Goal: Information Seeking & Learning: Check status

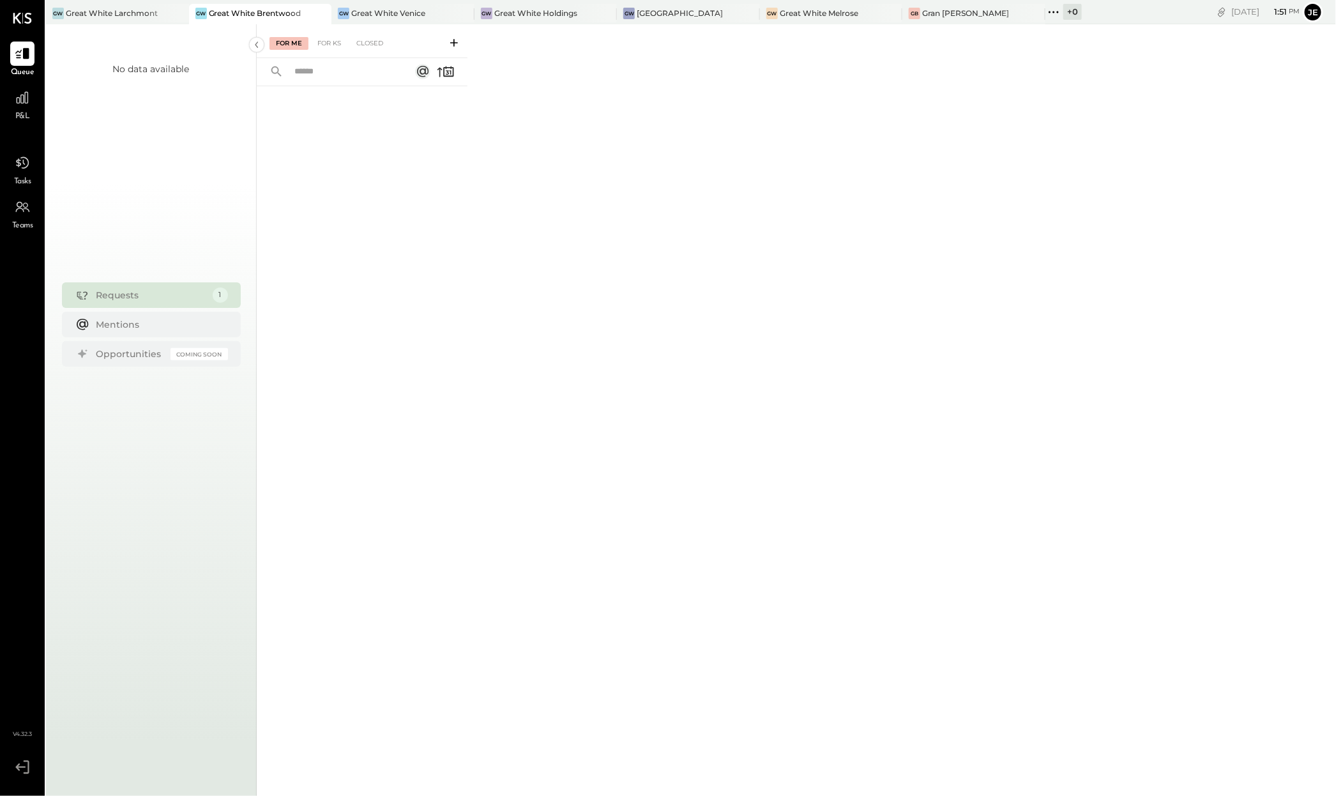
click at [21, 113] on span "P&L" at bounding box center [22, 116] width 15 height 11
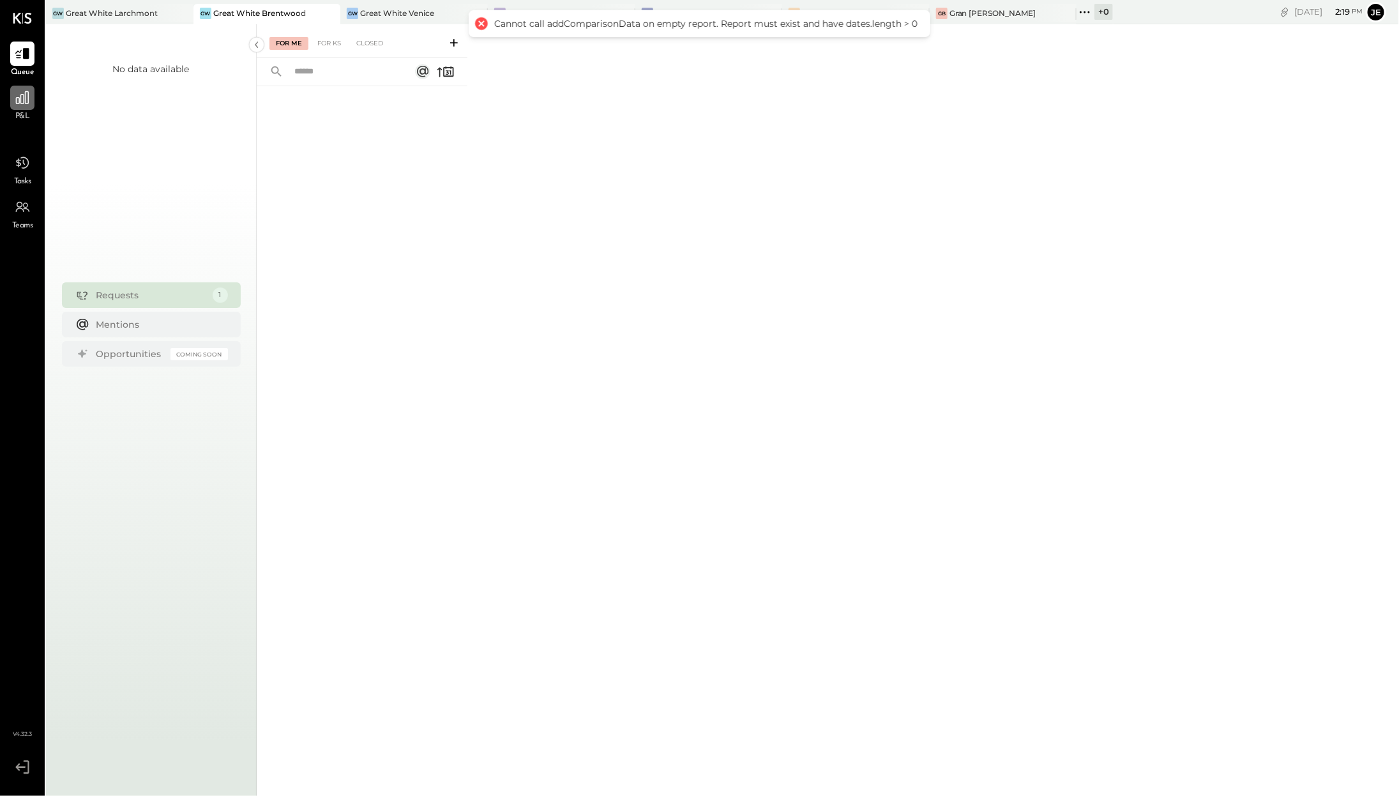
click at [12, 107] on div at bounding box center [22, 98] width 24 height 24
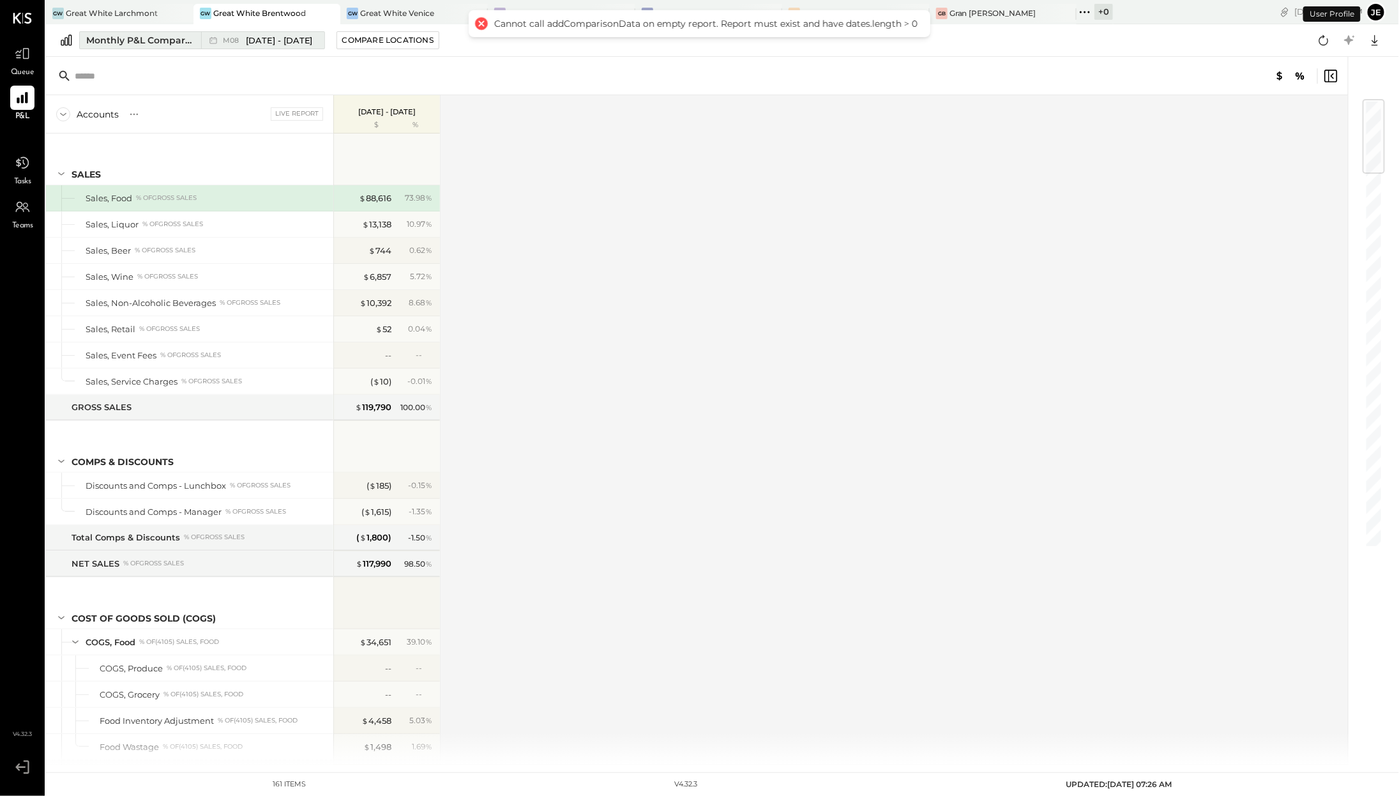
click at [192, 45] on div "Monthly P&L Comparison" at bounding box center [139, 40] width 107 height 13
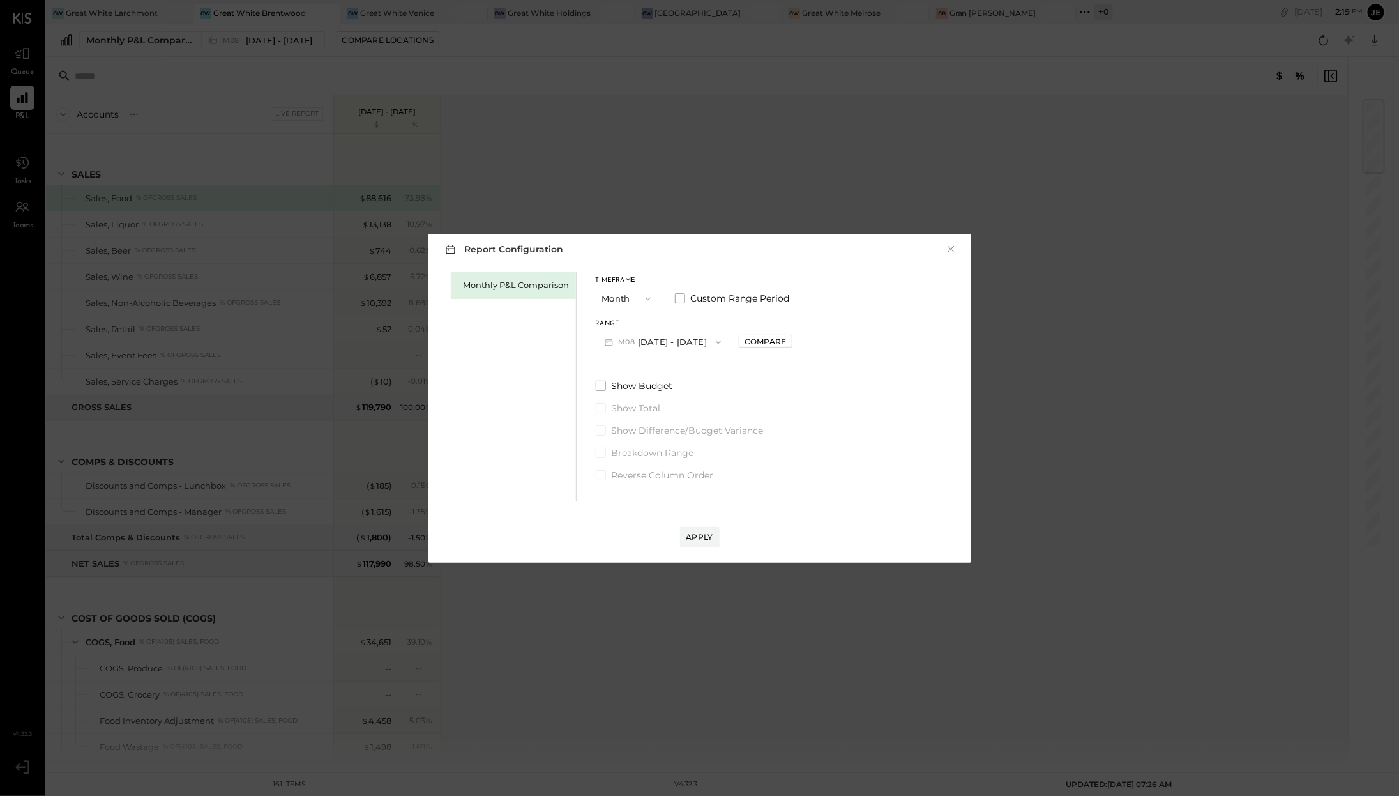
click at [609, 335] on icon "button" at bounding box center [608, 341] width 13 height 13
click at [651, 370] on span "Jul 1 - 31, 2025" at bounding box center [657, 370] width 61 height 11
click at [699, 526] on div "Apply" at bounding box center [699, 524] width 517 height 46
click at [701, 528] on button "Apply" at bounding box center [700, 537] width 40 height 20
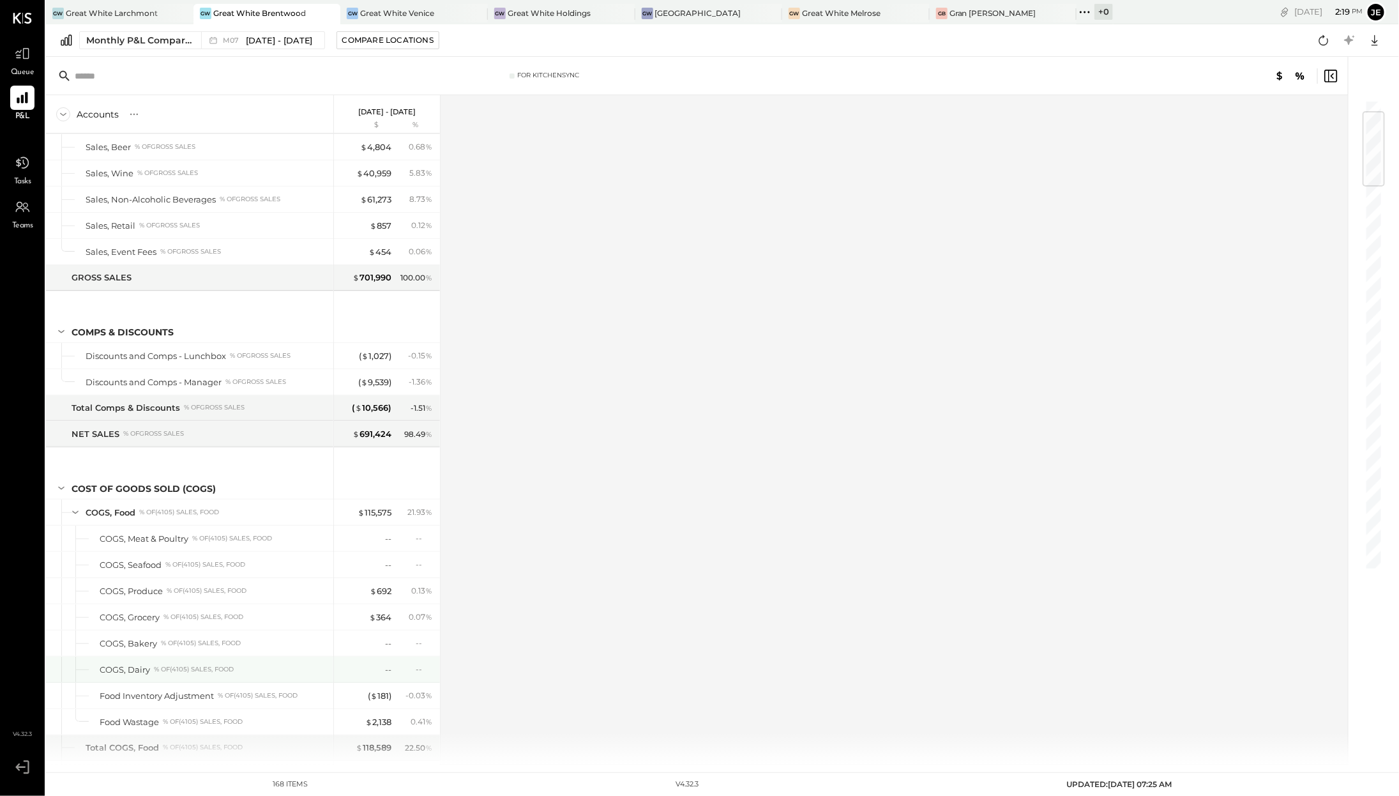
scroll to position [174, 0]
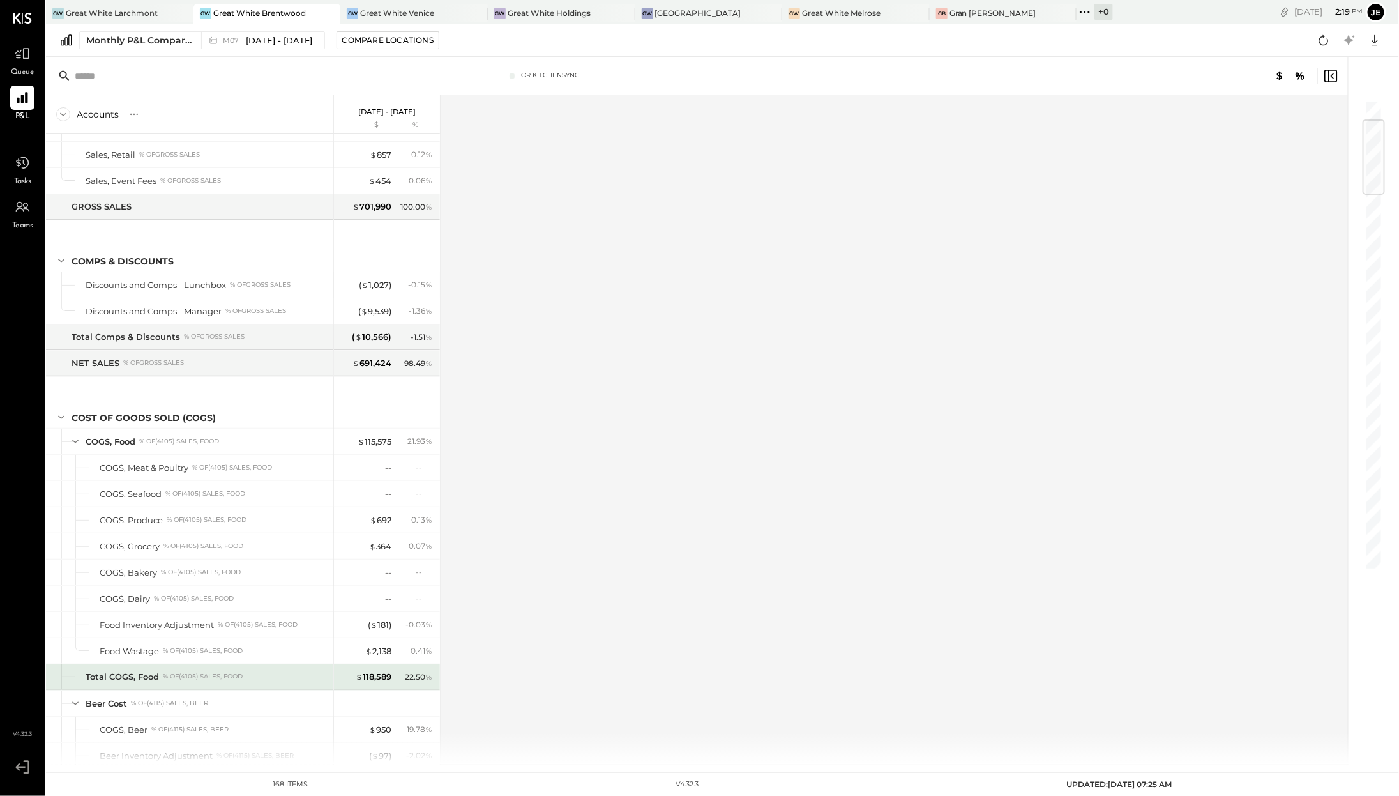
click at [382, 678] on div "$ 118,589 22.50 %" at bounding box center [388, 677] width 96 height 26
click at [379, 671] on div "$ 118,589" at bounding box center [374, 677] width 36 height 12
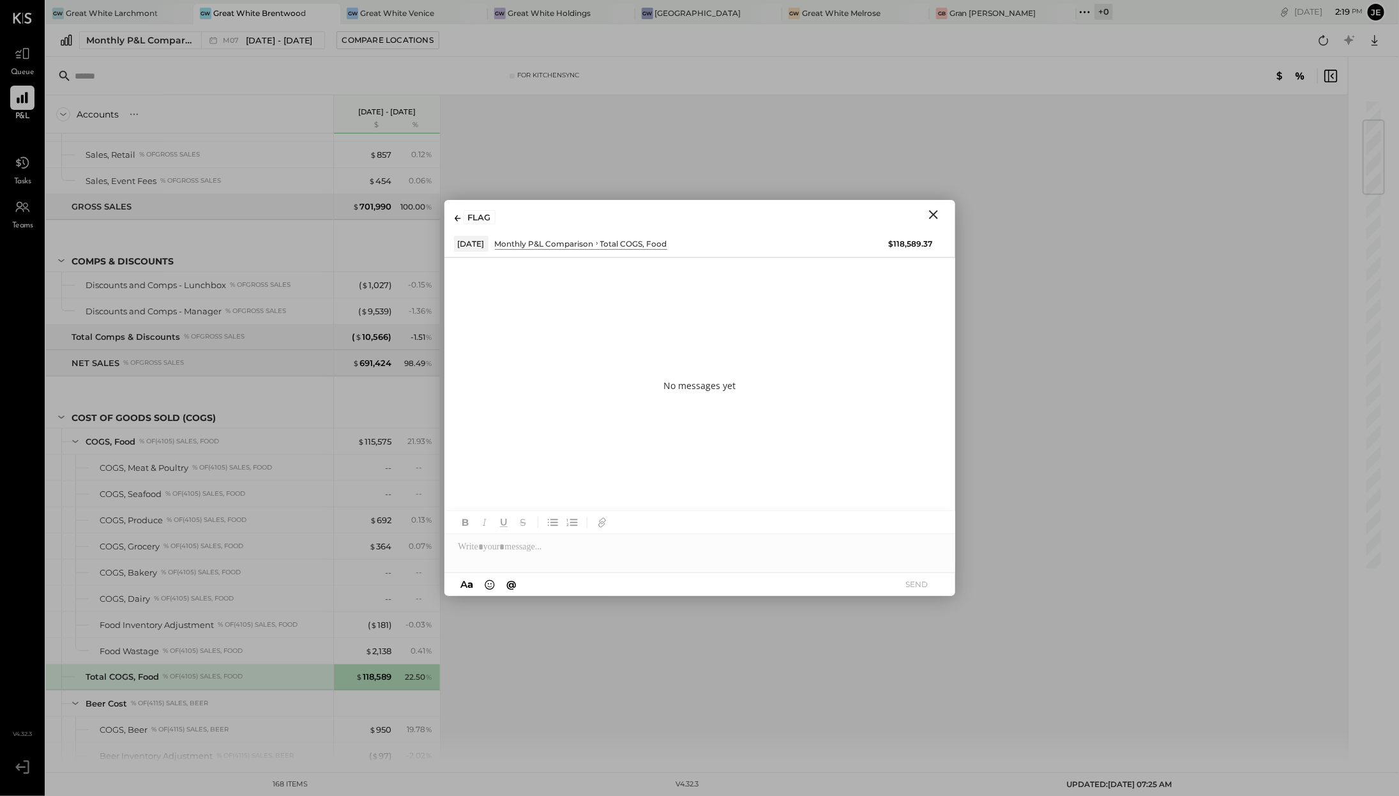
click at [933, 213] on icon "Close" at bounding box center [933, 214] width 9 height 9
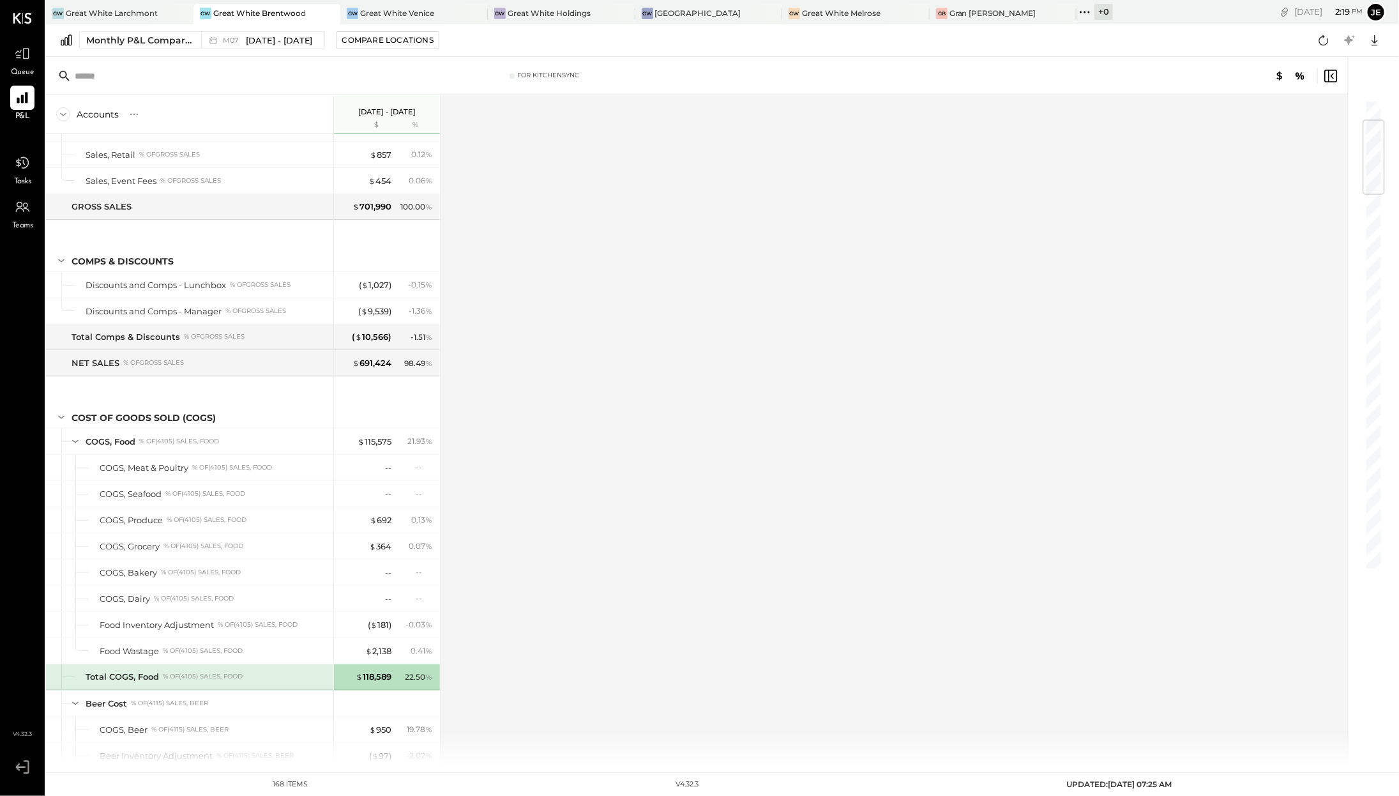
click at [454, 668] on div "Accounts S % GL Jul 1 - 31, 2025 $ % SALES Sales, Food % of GROSS SALES Sales, …" at bounding box center [698, 429] width 1304 height 669
click at [824, 17] on div "Great White Melrose" at bounding box center [841, 13] width 79 height 11
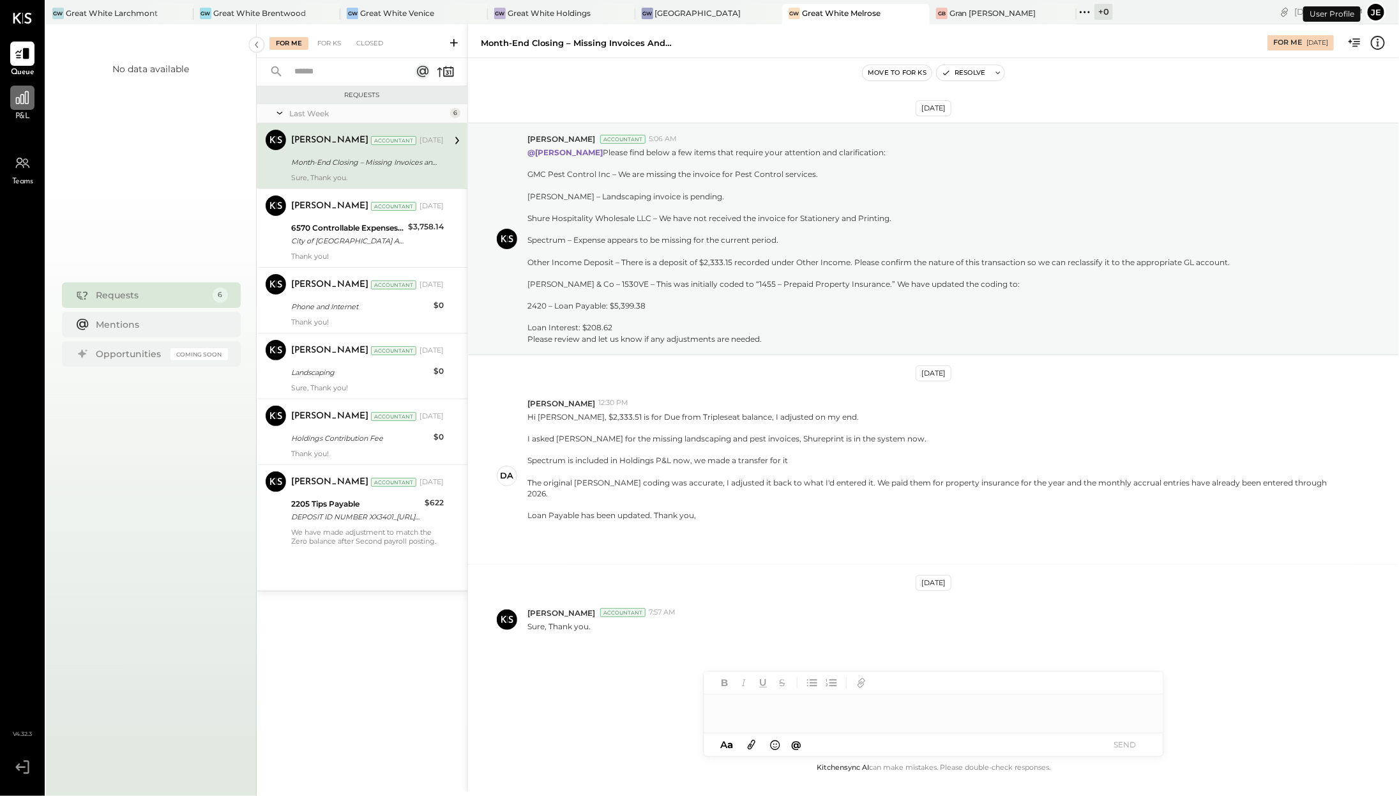
click at [26, 95] on icon at bounding box center [22, 97] width 17 height 17
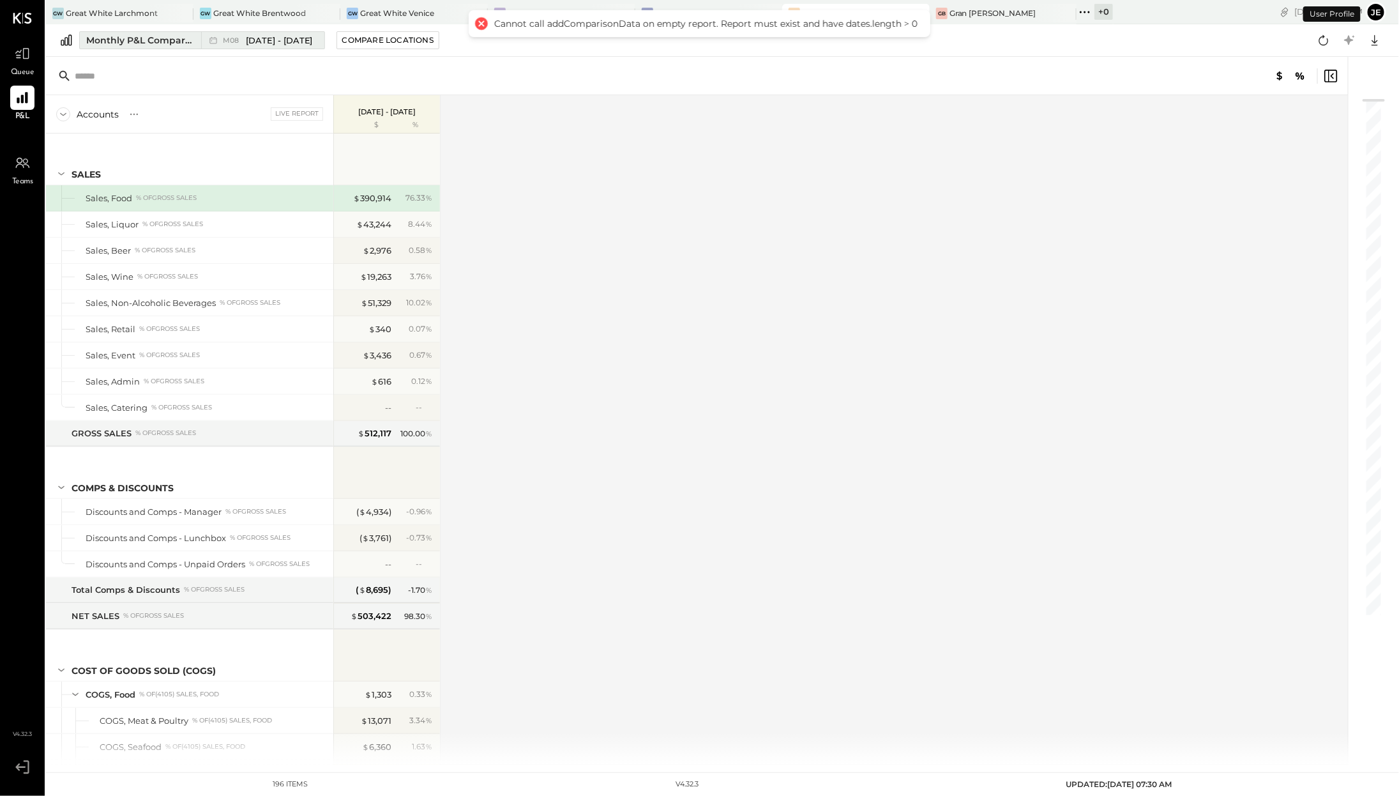
click at [290, 39] on span "[DATE] - [DATE]" at bounding box center [279, 40] width 67 height 12
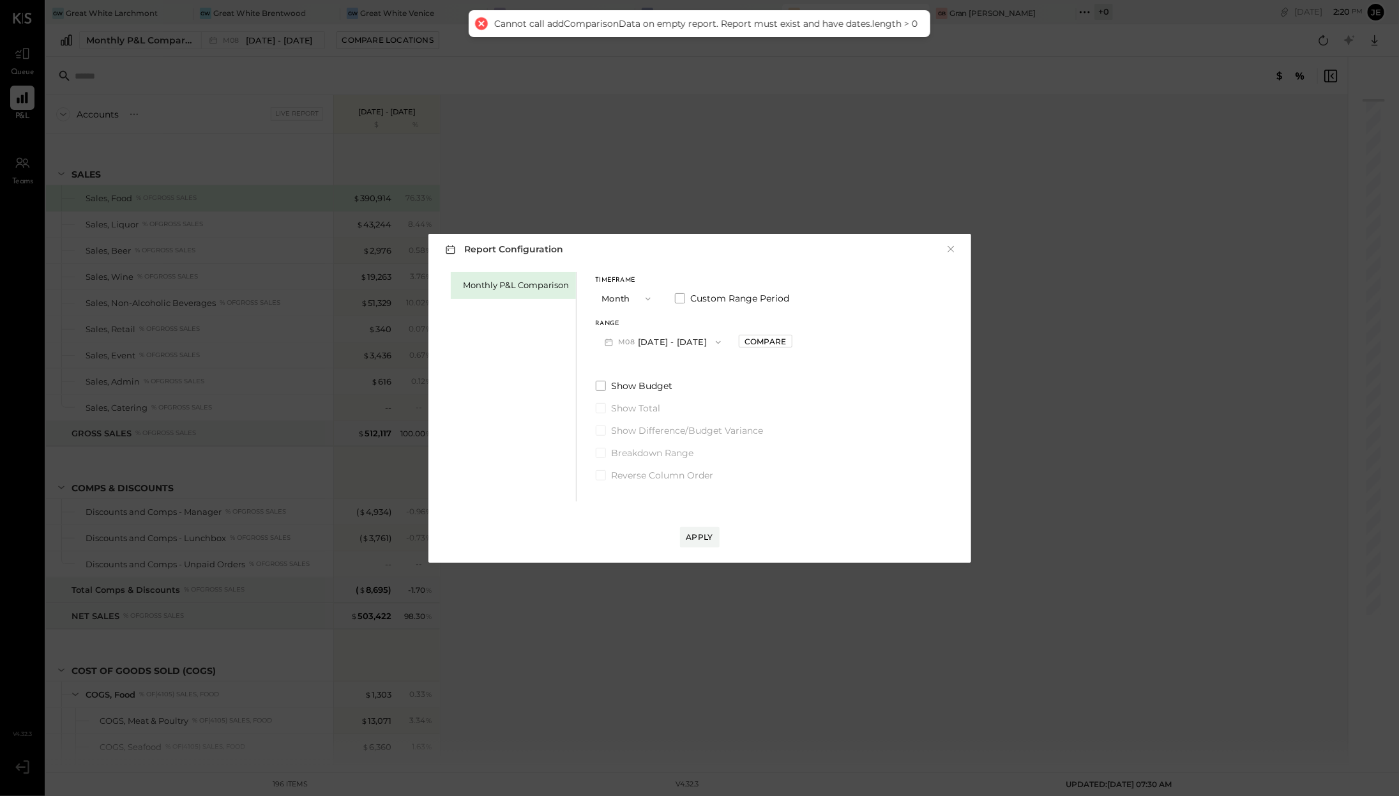
click at [680, 349] on button "M08 Aug 1 - 31, 2025" at bounding box center [663, 342] width 135 height 24
click at [694, 375] on div "M07 Jul 1 - 31, 2025" at bounding box center [670, 371] width 146 height 27
click at [703, 531] on div "Apply" at bounding box center [700, 536] width 27 height 11
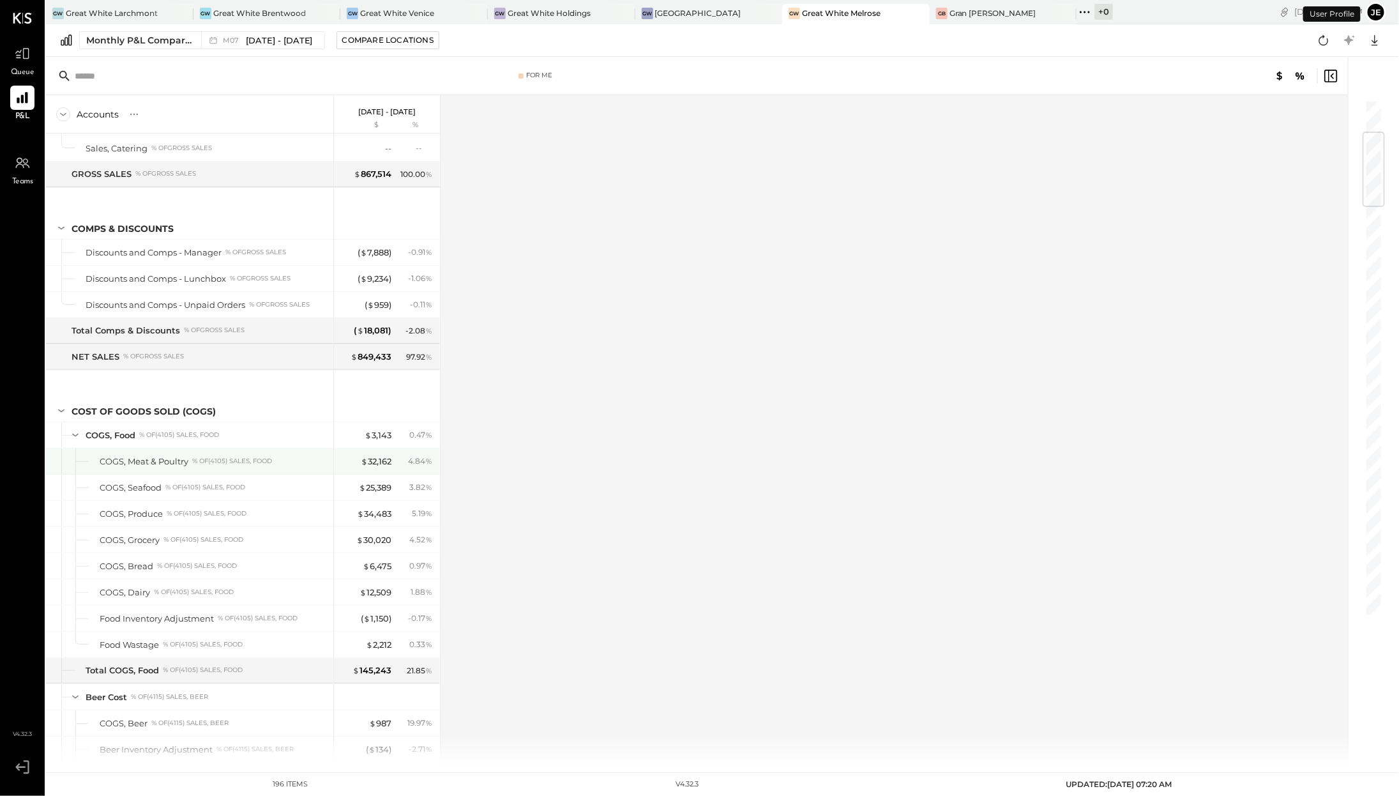
scroll to position [271, 0]
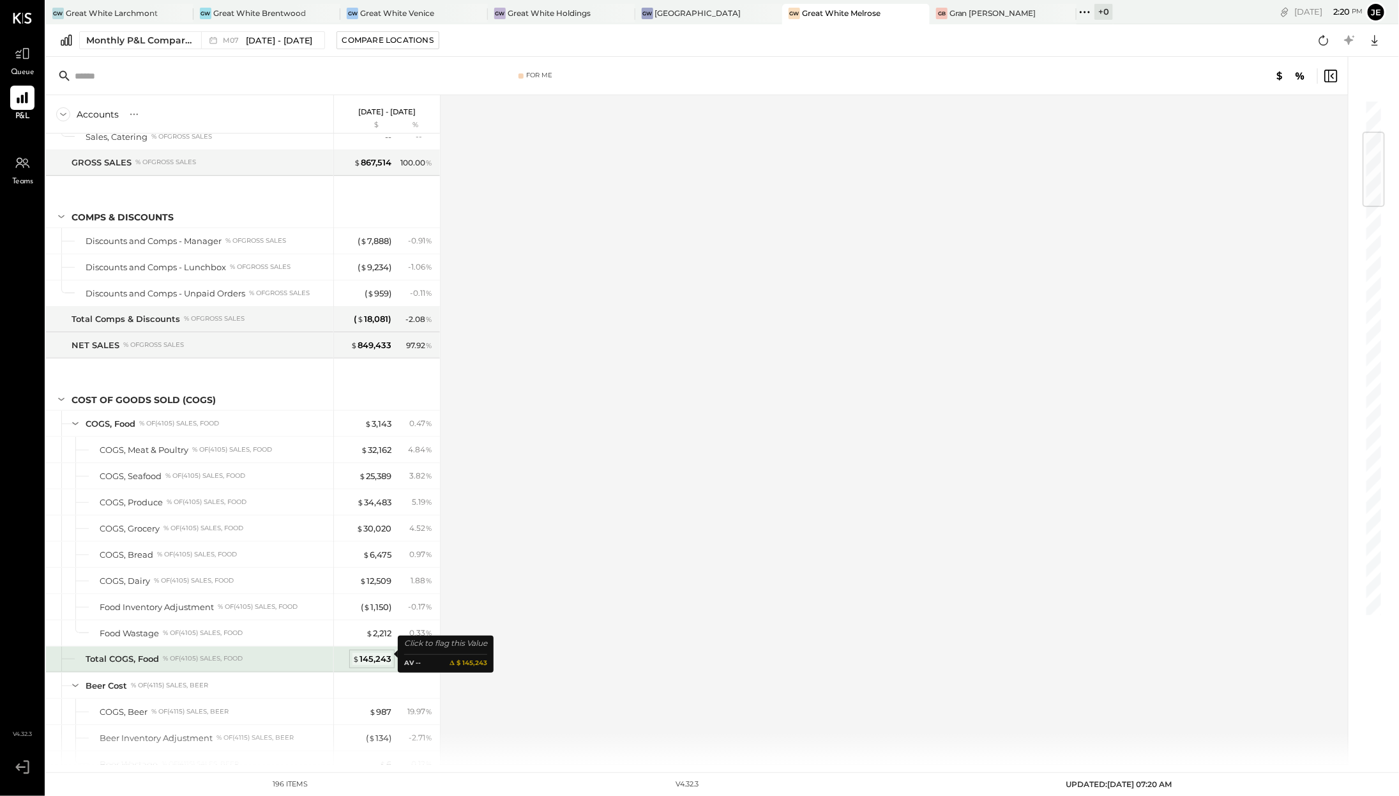
click at [389, 658] on div "$ 145,243" at bounding box center [372, 659] width 39 height 12
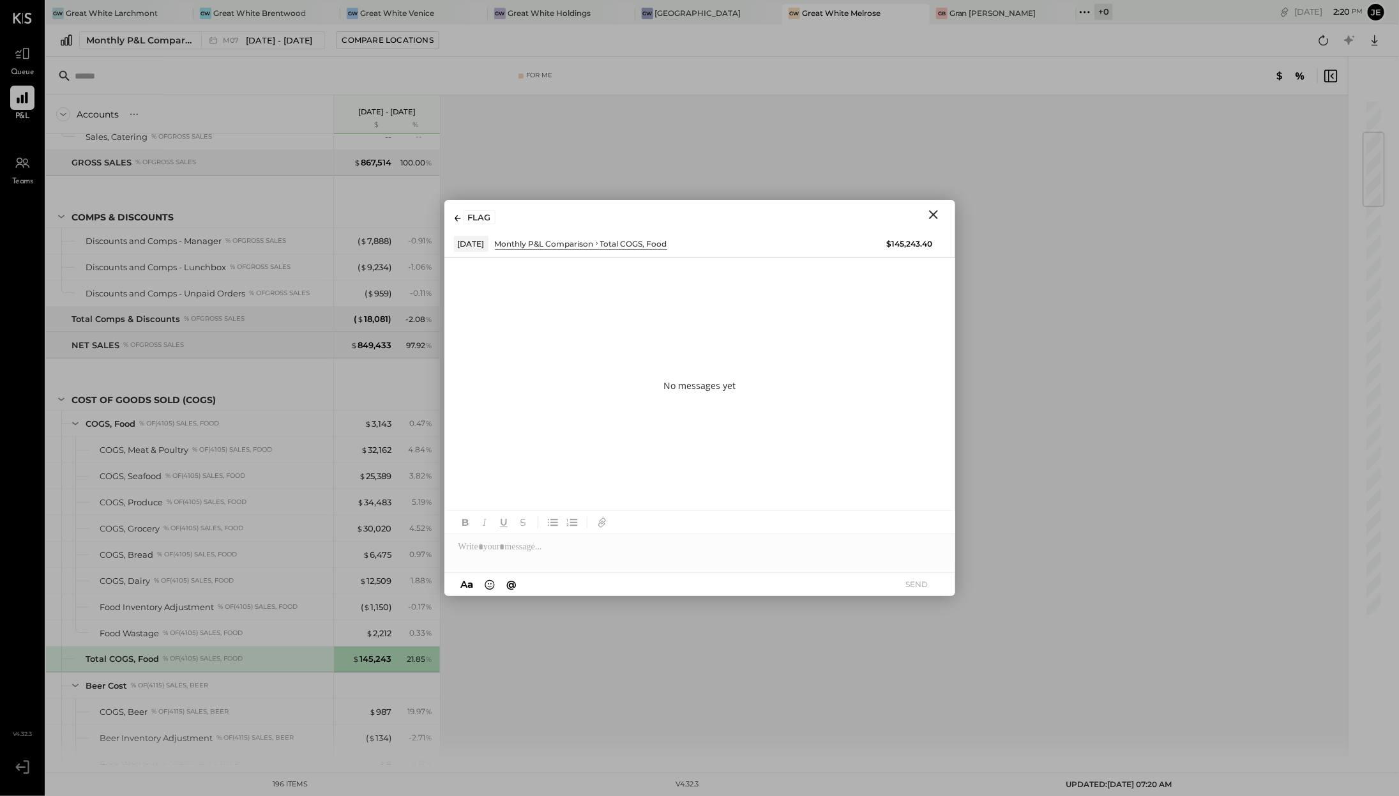
click at [932, 217] on icon "Close" at bounding box center [933, 214] width 15 height 15
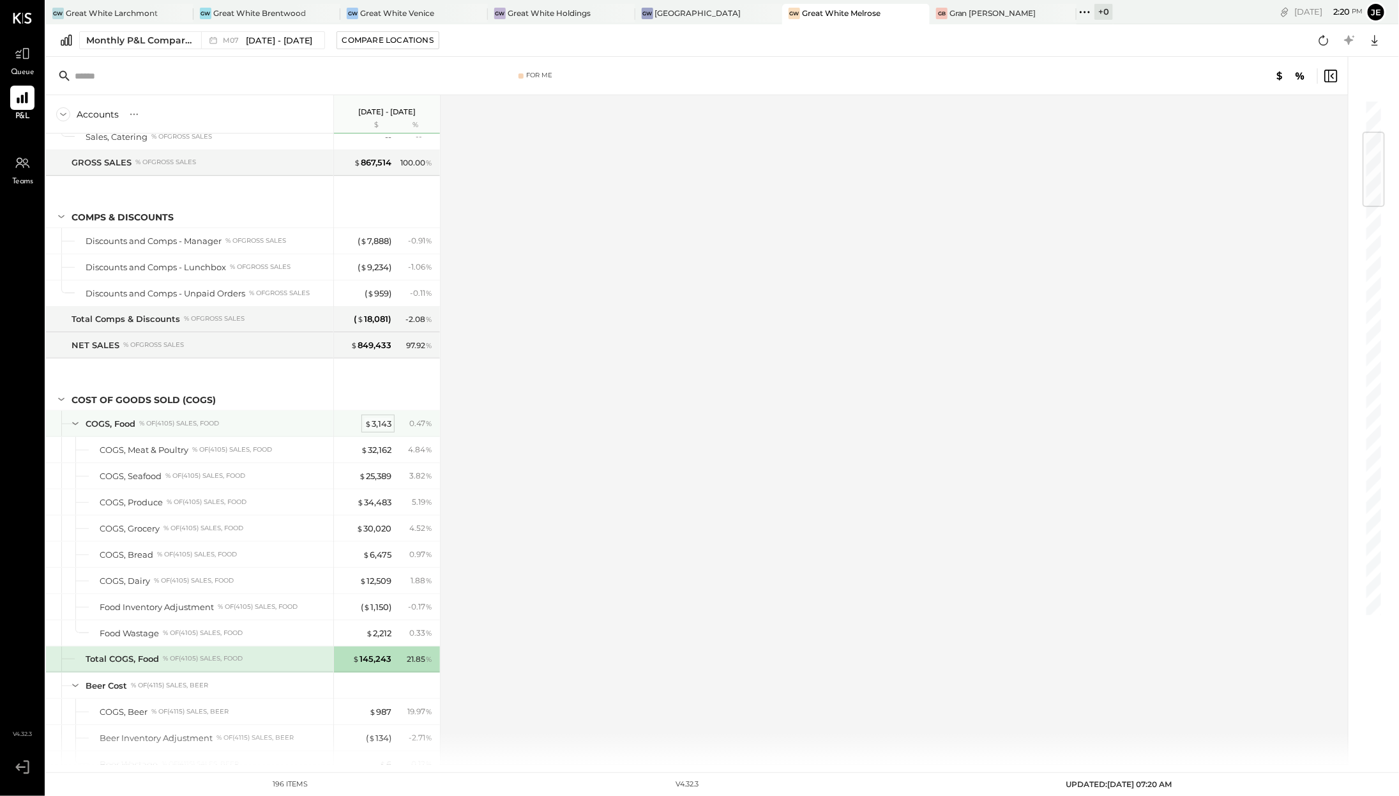
click at [370, 422] on span "$" at bounding box center [368, 423] width 7 height 10
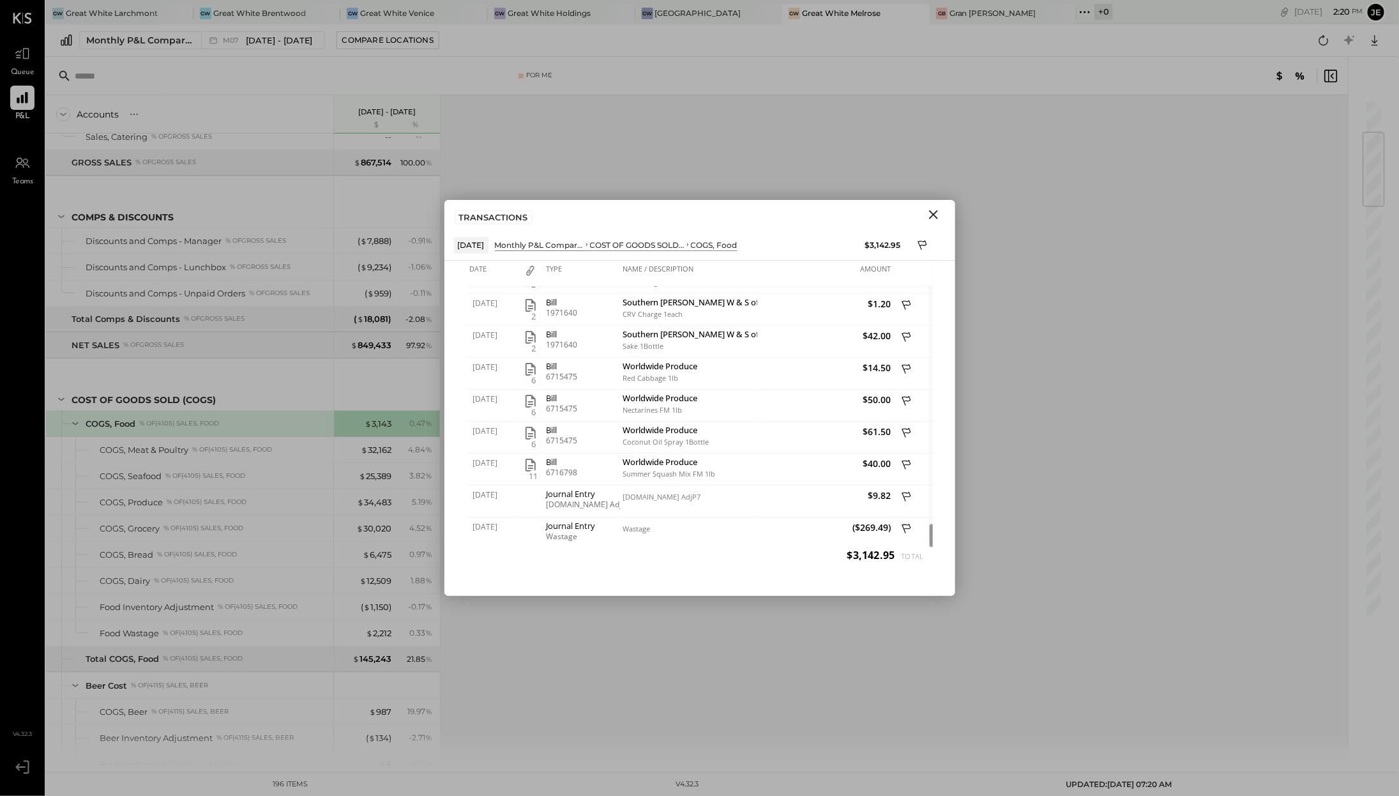
click at [933, 220] on icon "Close" at bounding box center [933, 214] width 15 height 15
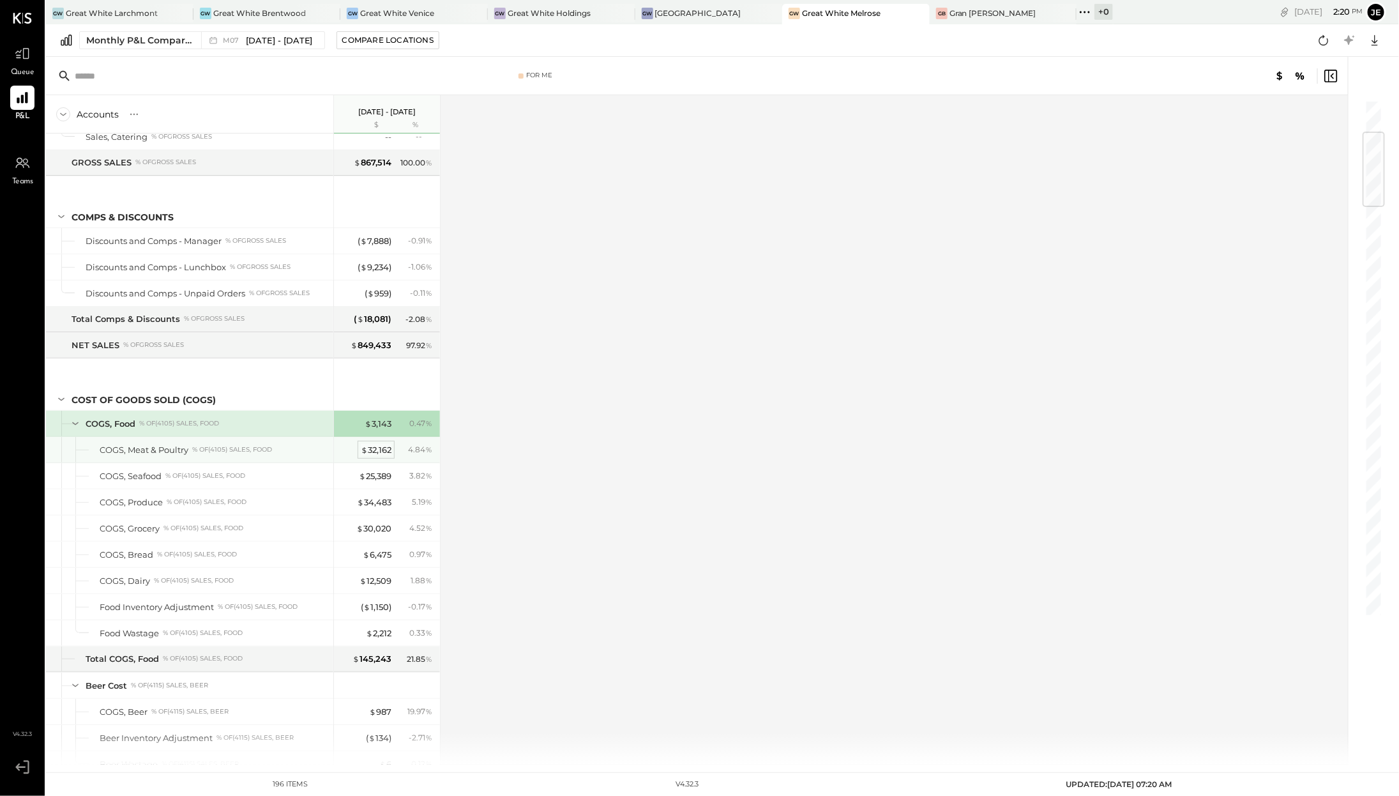
click at [374, 446] on div "$ 32,162" at bounding box center [376, 450] width 31 height 12
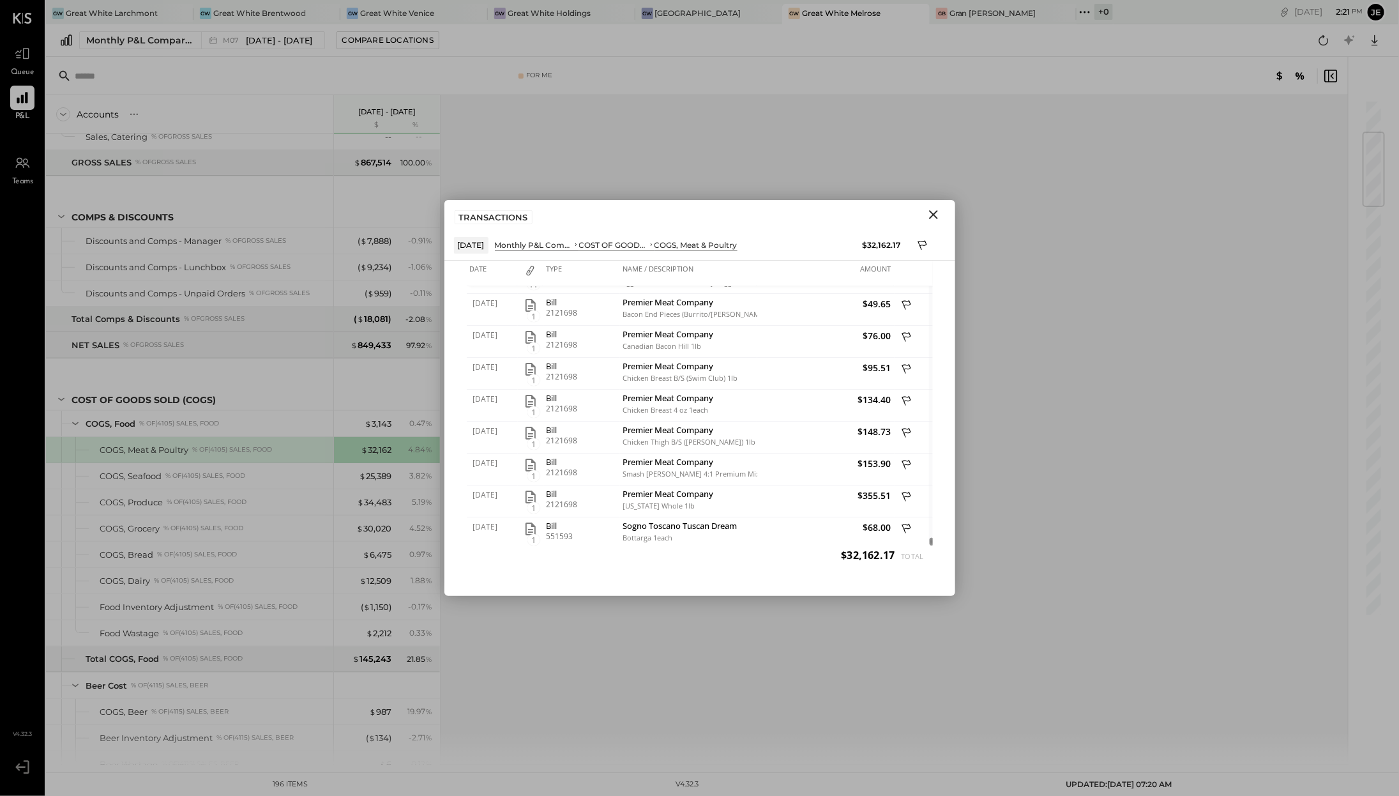
drag, startPoint x: 931, startPoint y: 429, endPoint x: 913, endPoint y: 563, distance: 134.7
click at [913, 563] on div "Date Type Name / Description Amount 07/01/2025 20 Bill 6680873 Worldwide Produc…" at bounding box center [700, 428] width 511 height 335
click at [929, 211] on icon "Close" at bounding box center [933, 214] width 15 height 15
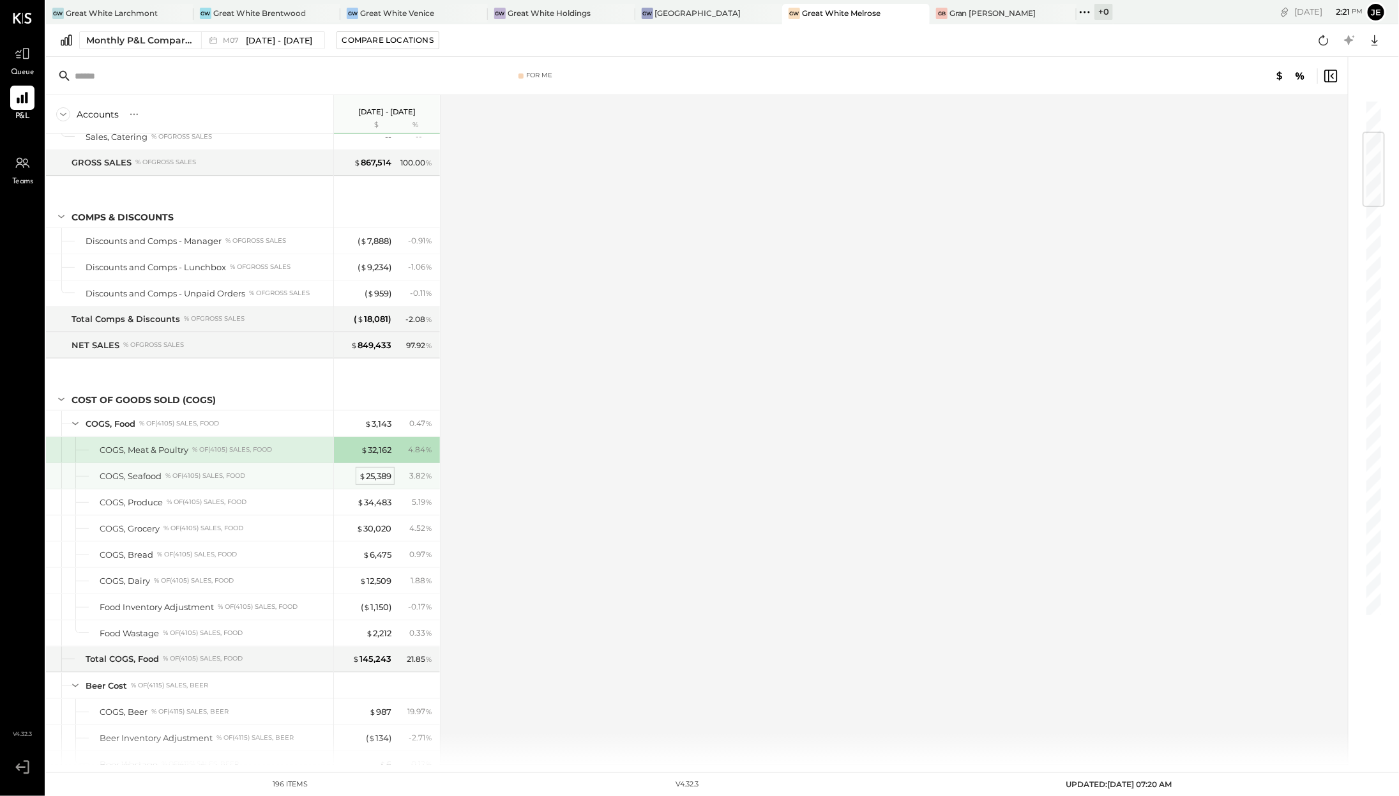
click at [376, 470] on div "$ 25,389" at bounding box center [375, 476] width 33 height 12
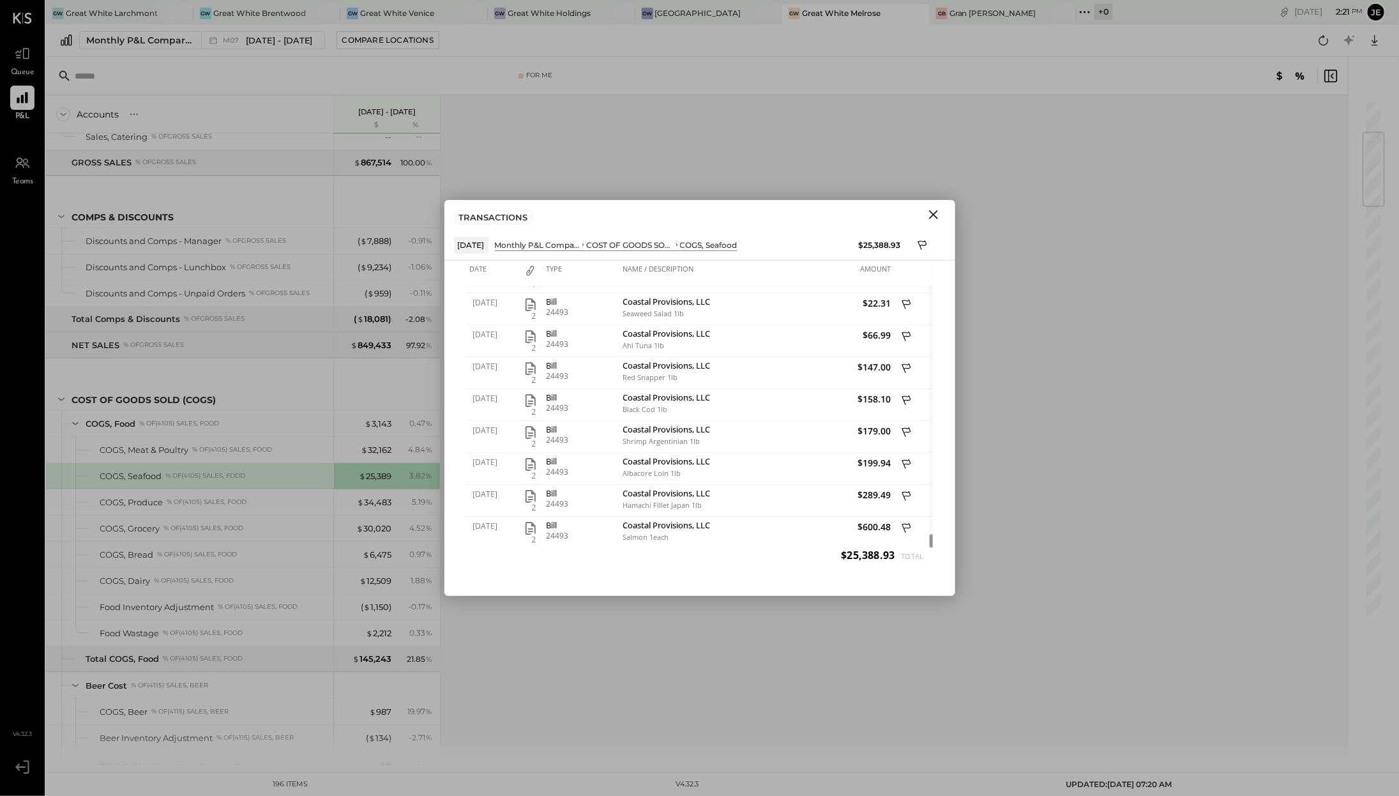
click at [932, 216] on icon "Close" at bounding box center [933, 214] width 15 height 15
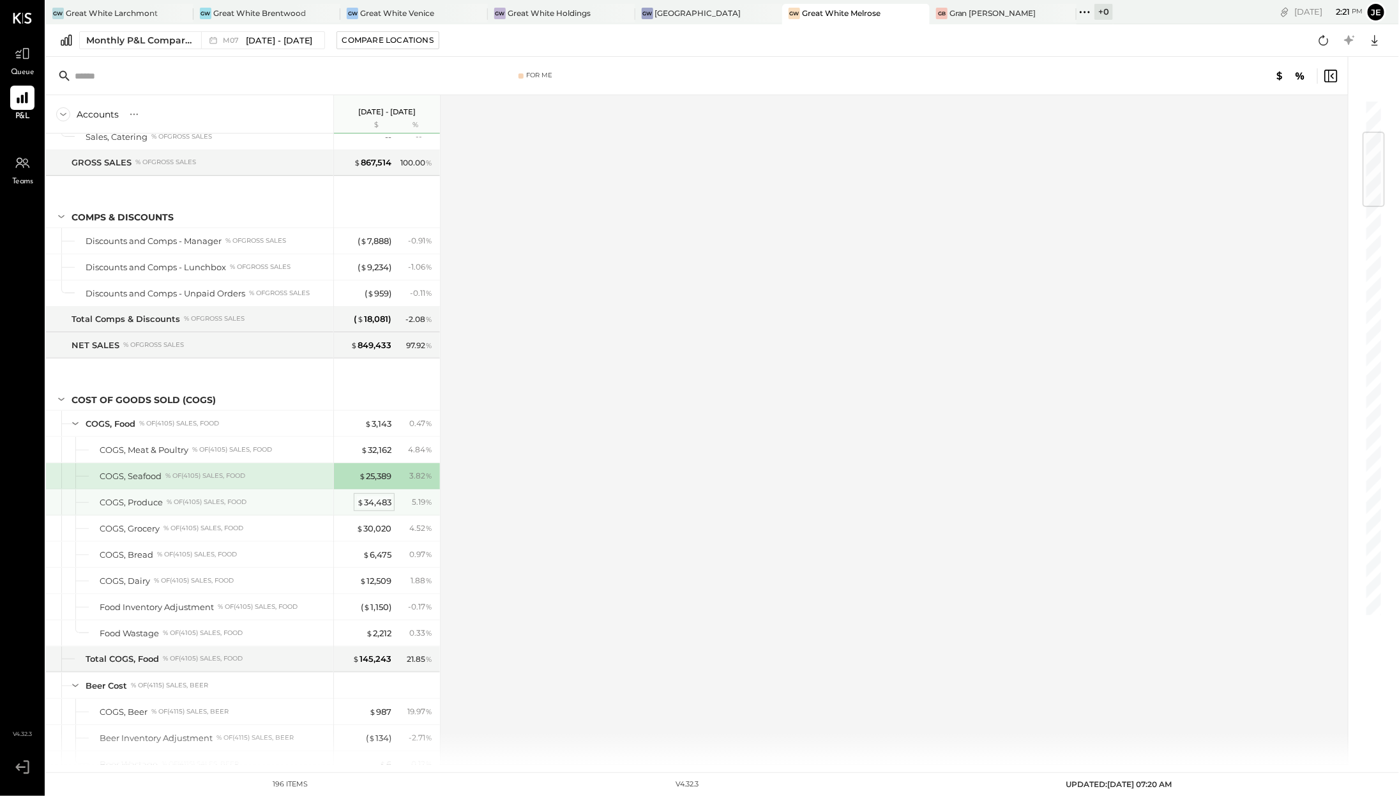
click at [369, 497] on div "$ 34,483" at bounding box center [374, 502] width 34 height 12
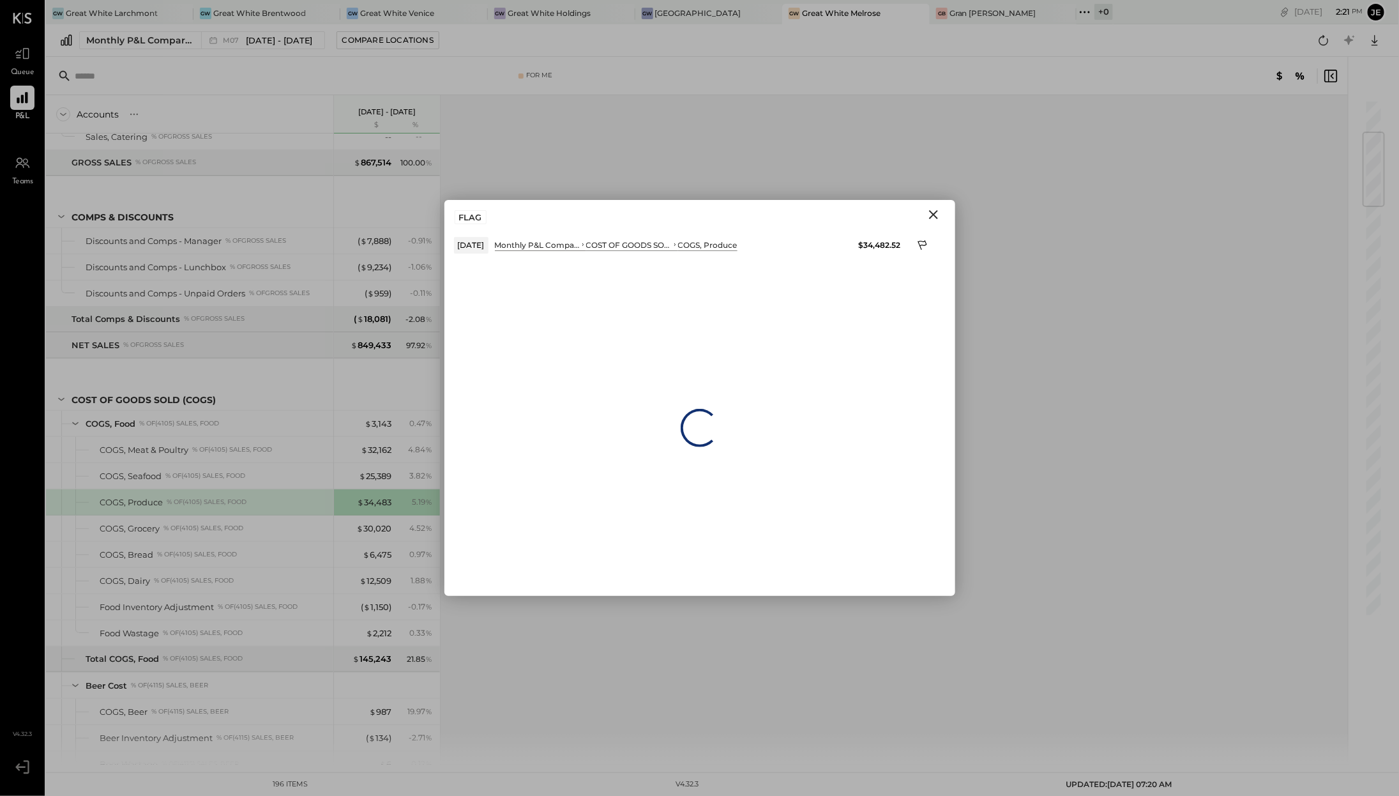
click at [934, 208] on icon "Close" at bounding box center [933, 214] width 15 height 15
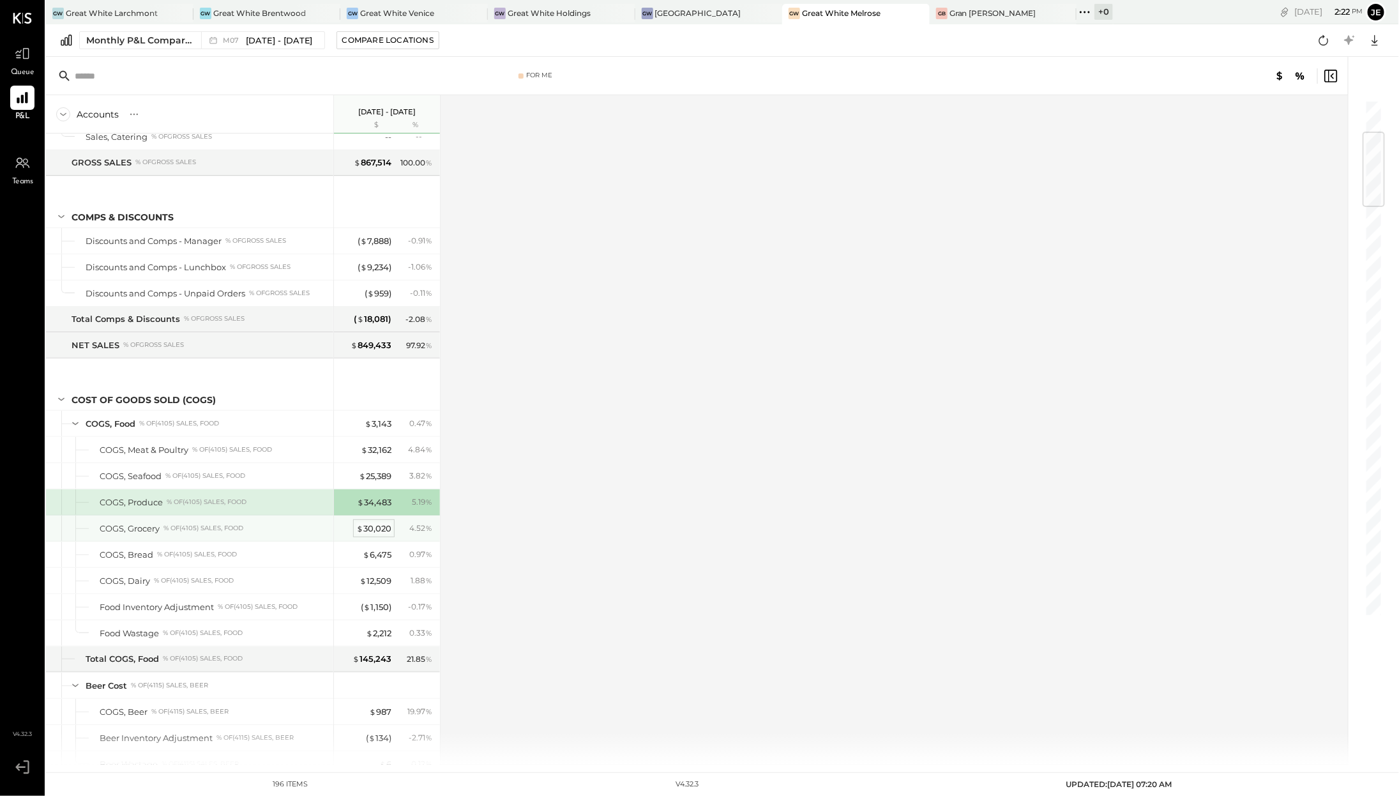
click at [385, 523] on div "$ 30,020" at bounding box center [373, 528] width 35 height 12
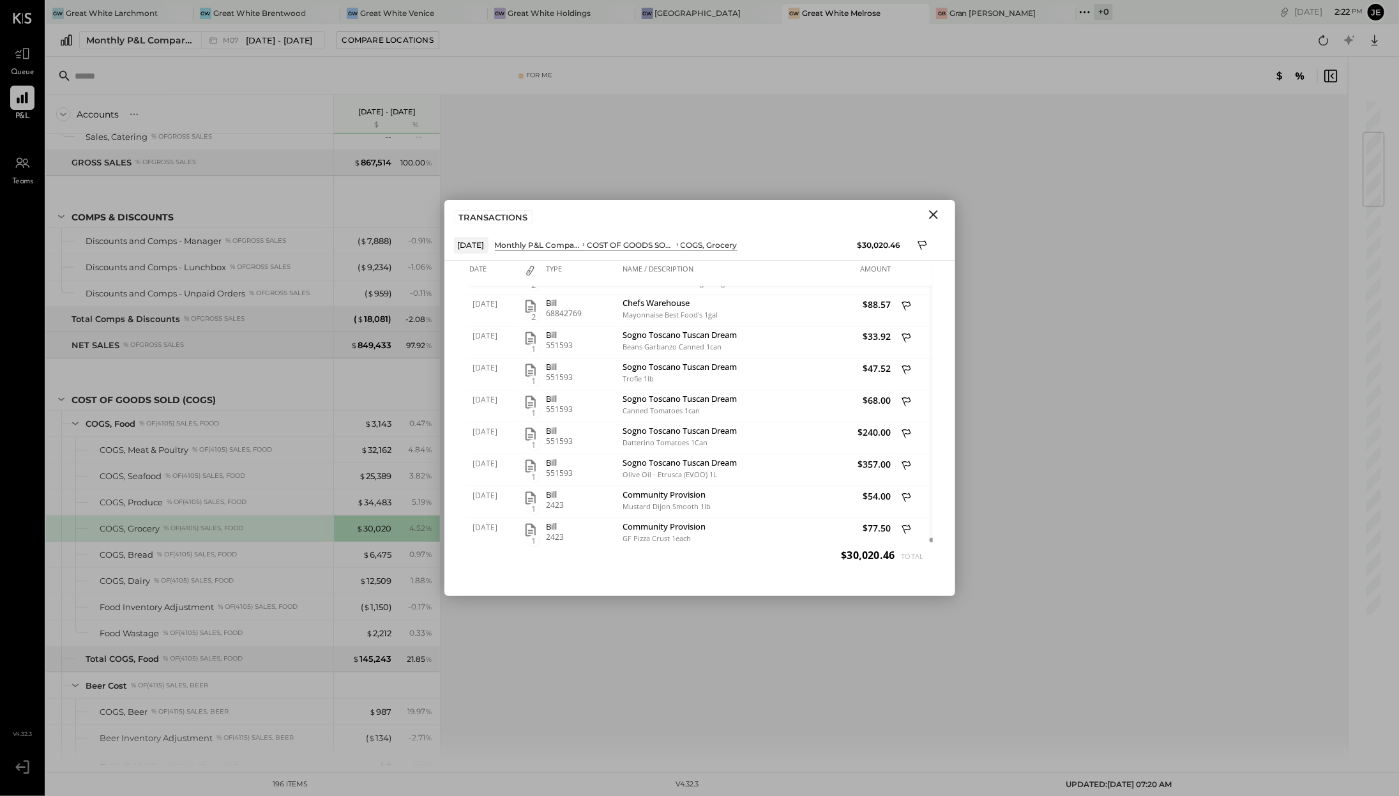
click at [929, 218] on icon "Close" at bounding box center [933, 214] width 15 height 15
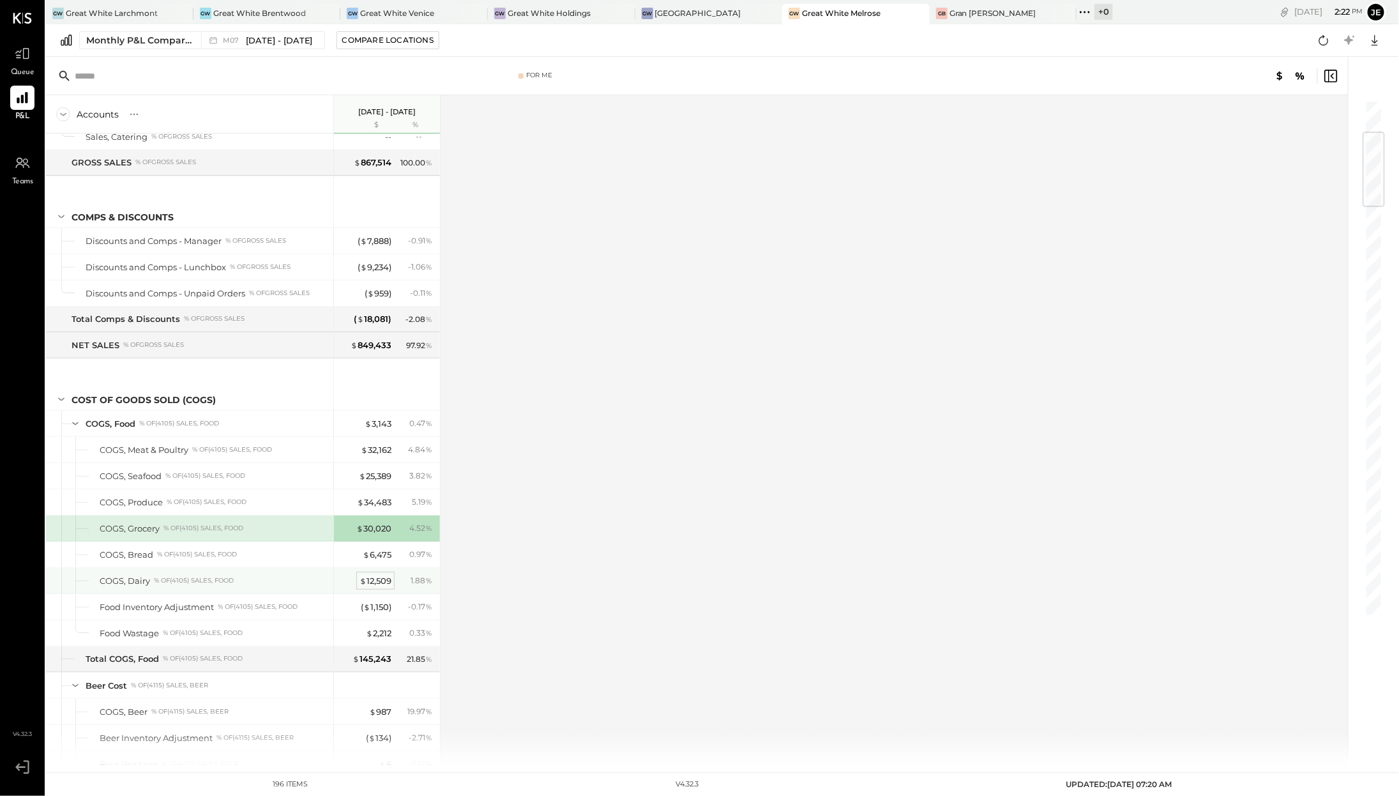
click at [379, 581] on div "$ 12,509" at bounding box center [376, 581] width 32 height 12
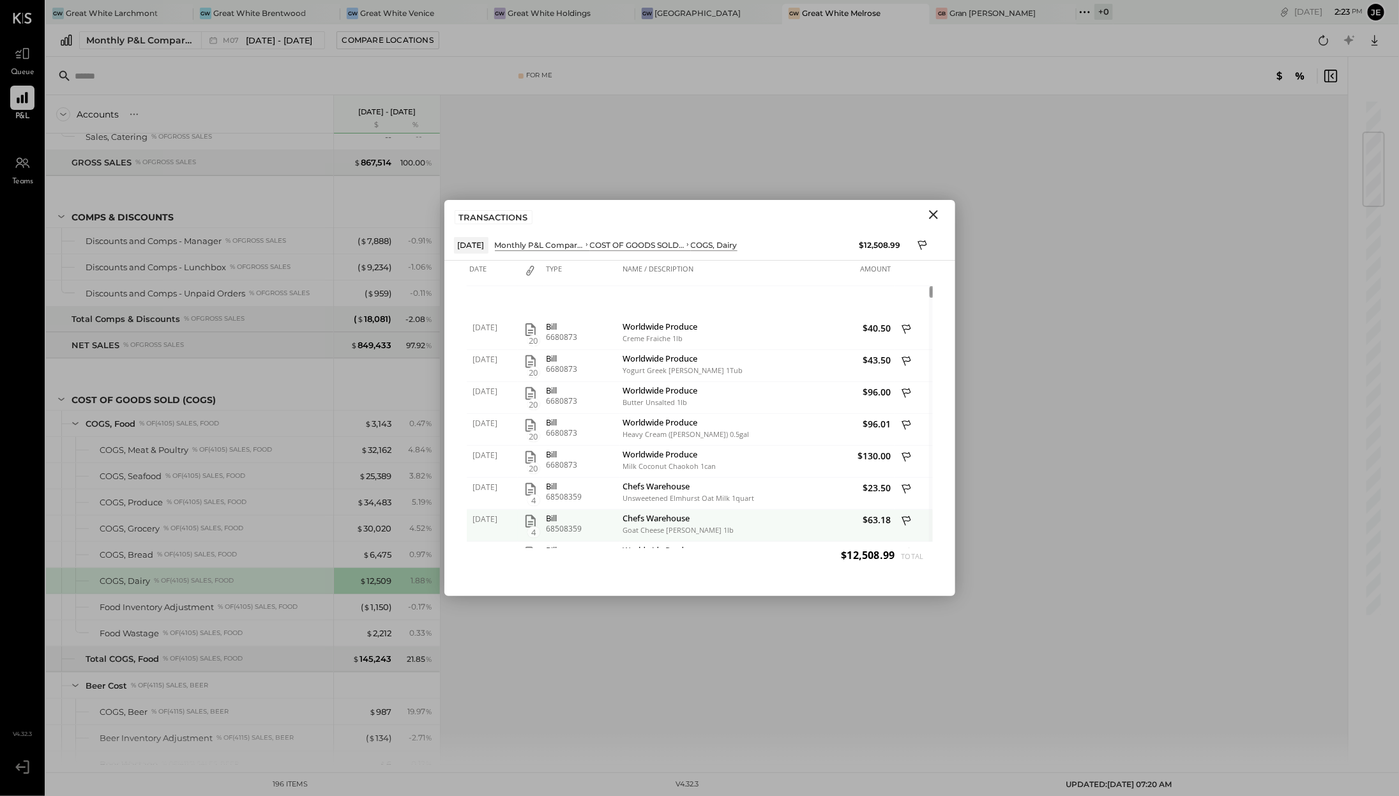
click at [634, 538] on div "Chefs Warehouse Goat Cheese Laura Chenel 1lb" at bounding box center [688, 526] width 137 height 32
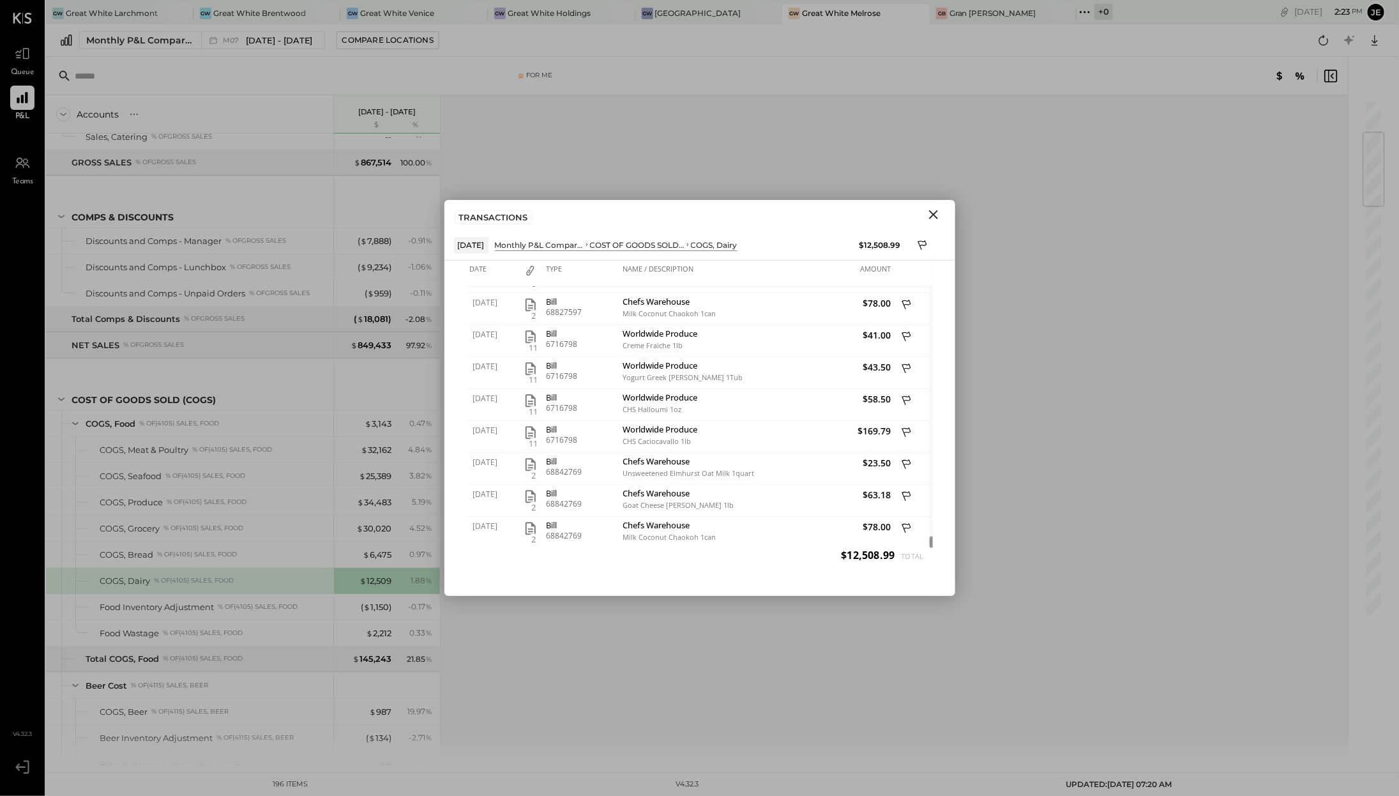
click at [934, 207] on icon "Close" at bounding box center [933, 214] width 15 height 15
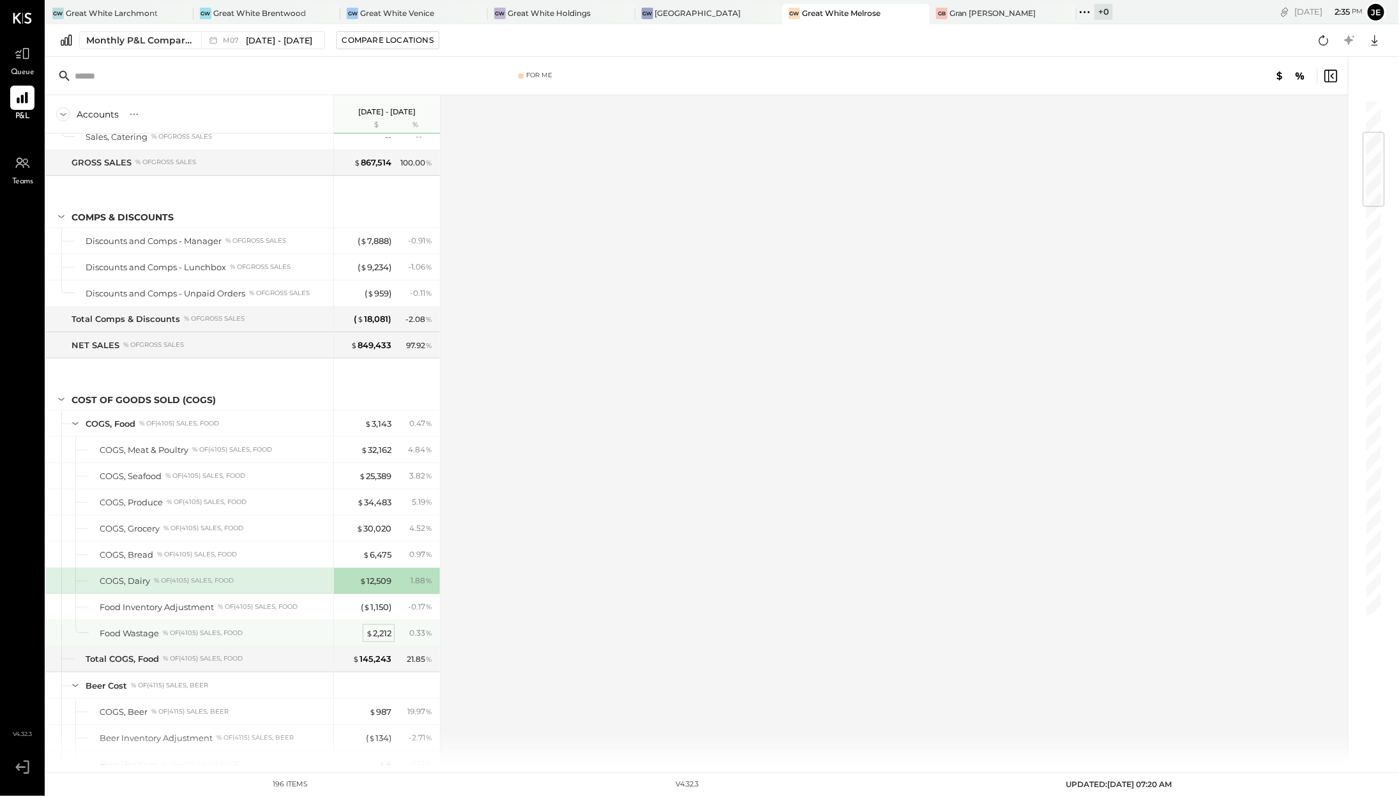
click at [376, 629] on div "$ 2,212" at bounding box center [379, 633] width 26 height 12
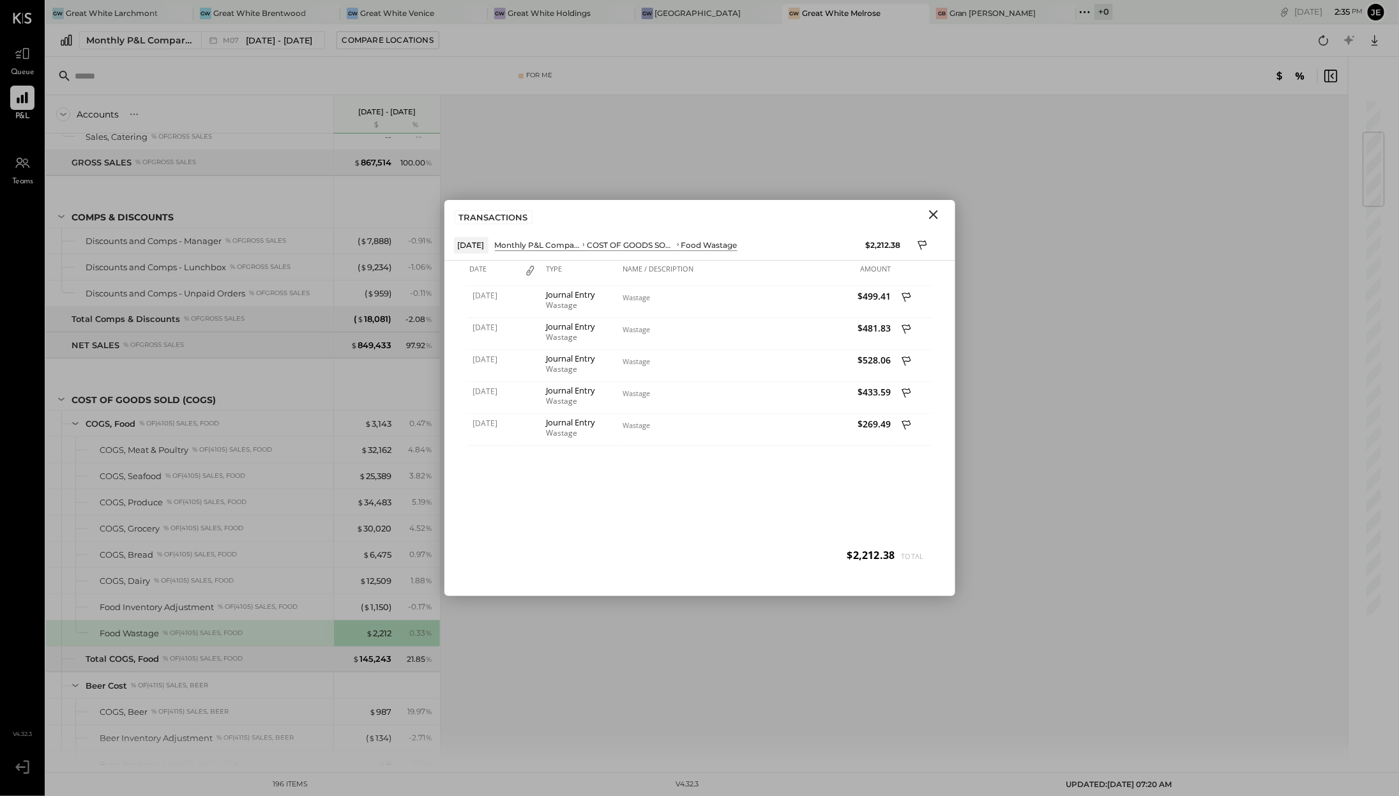
click at [621, 637] on div "Accounts S % GL Jul 1 - 31, 2025 $ % SALES Sales, Food % of GROSS SALES Sales, …" at bounding box center [698, 429] width 1304 height 669
click at [927, 220] on icon "Close" at bounding box center [933, 214] width 15 height 15
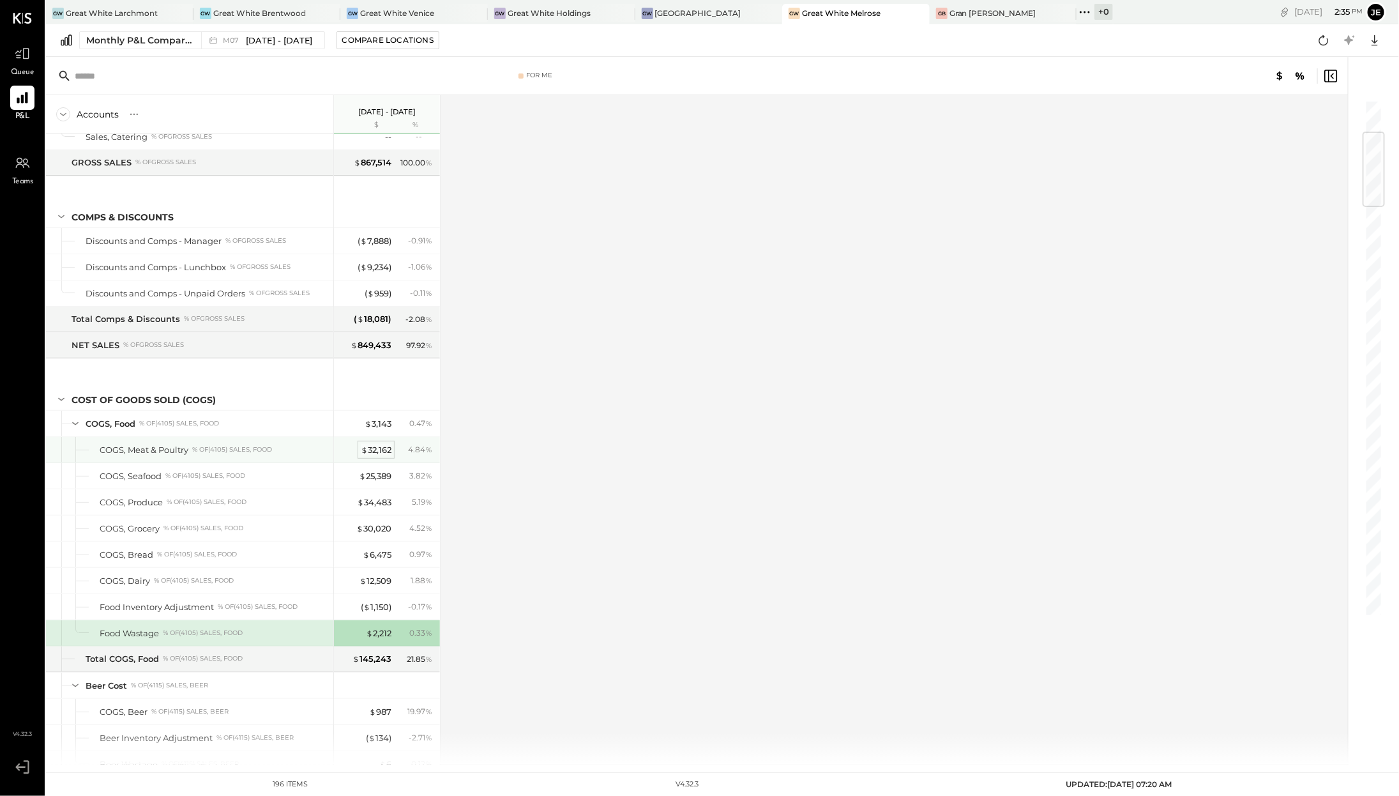
click at [378, 444] on div "$ 32,162" at bounding box center [376, 450] width 31 height 12
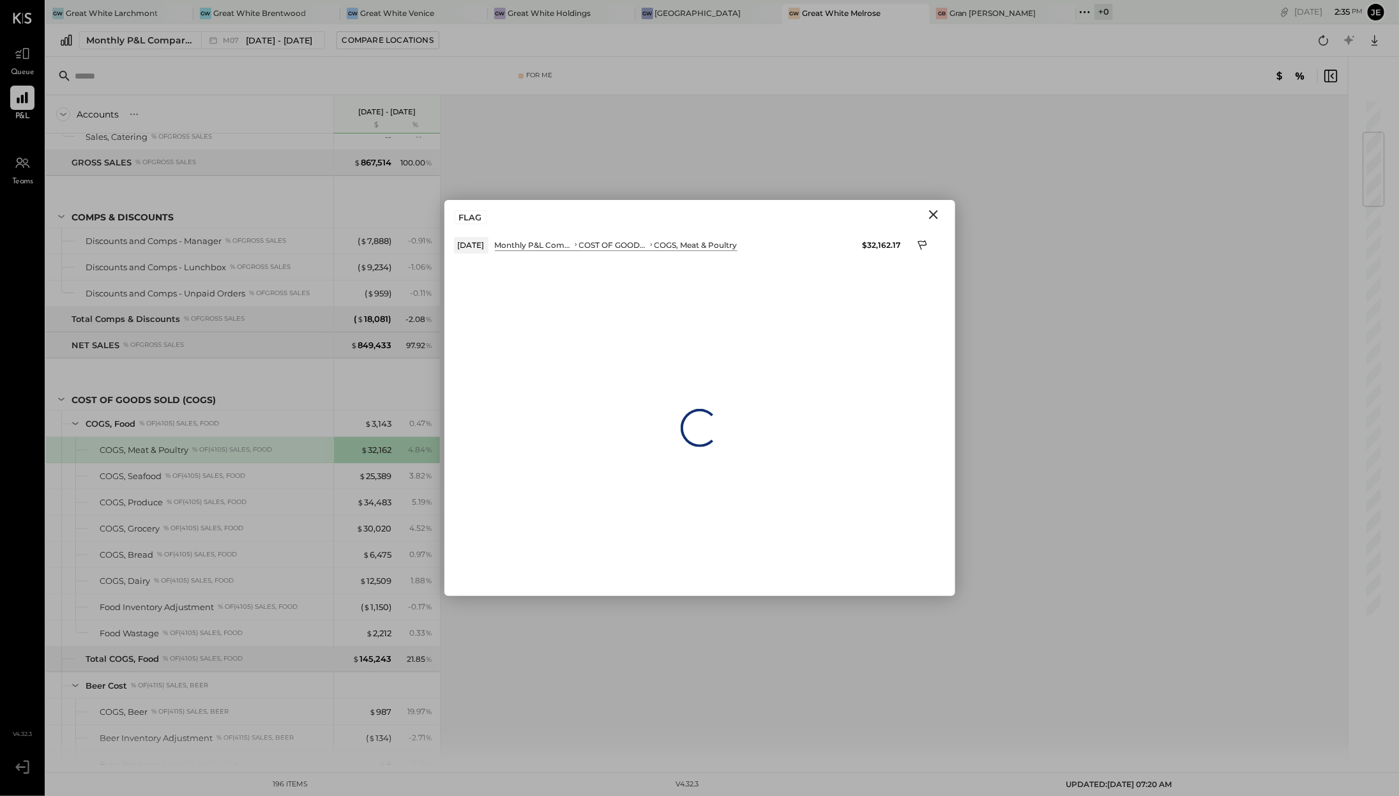
click at [942, 209] on button "Close" at bounding box center [933, 214] width 23 height 17
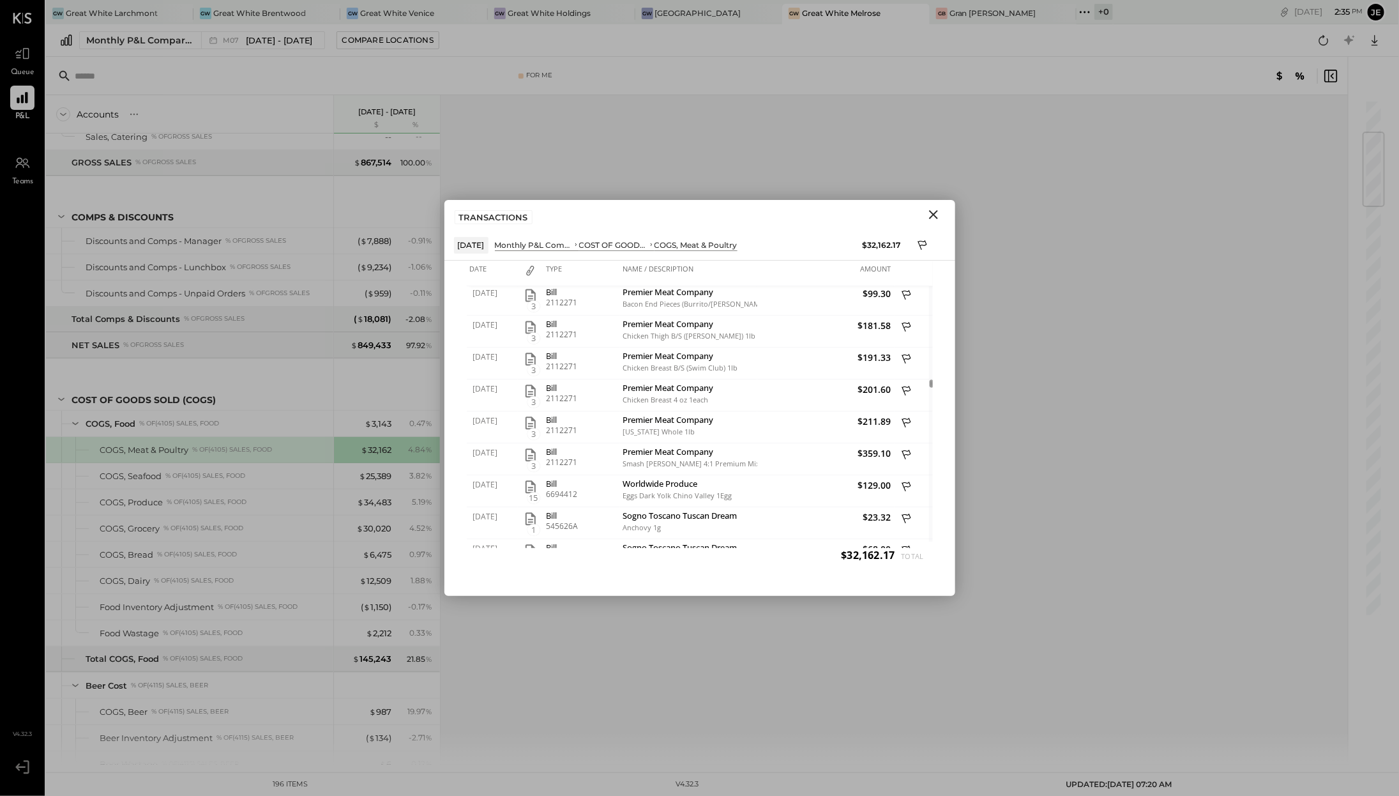
click at [949, 217] on div "TRANSACTIONS" at bounding box center [700, 214] width 511 height 29
click at [938, 216] on icon "Close" at bounding box center [933, 214] width 15 height 15
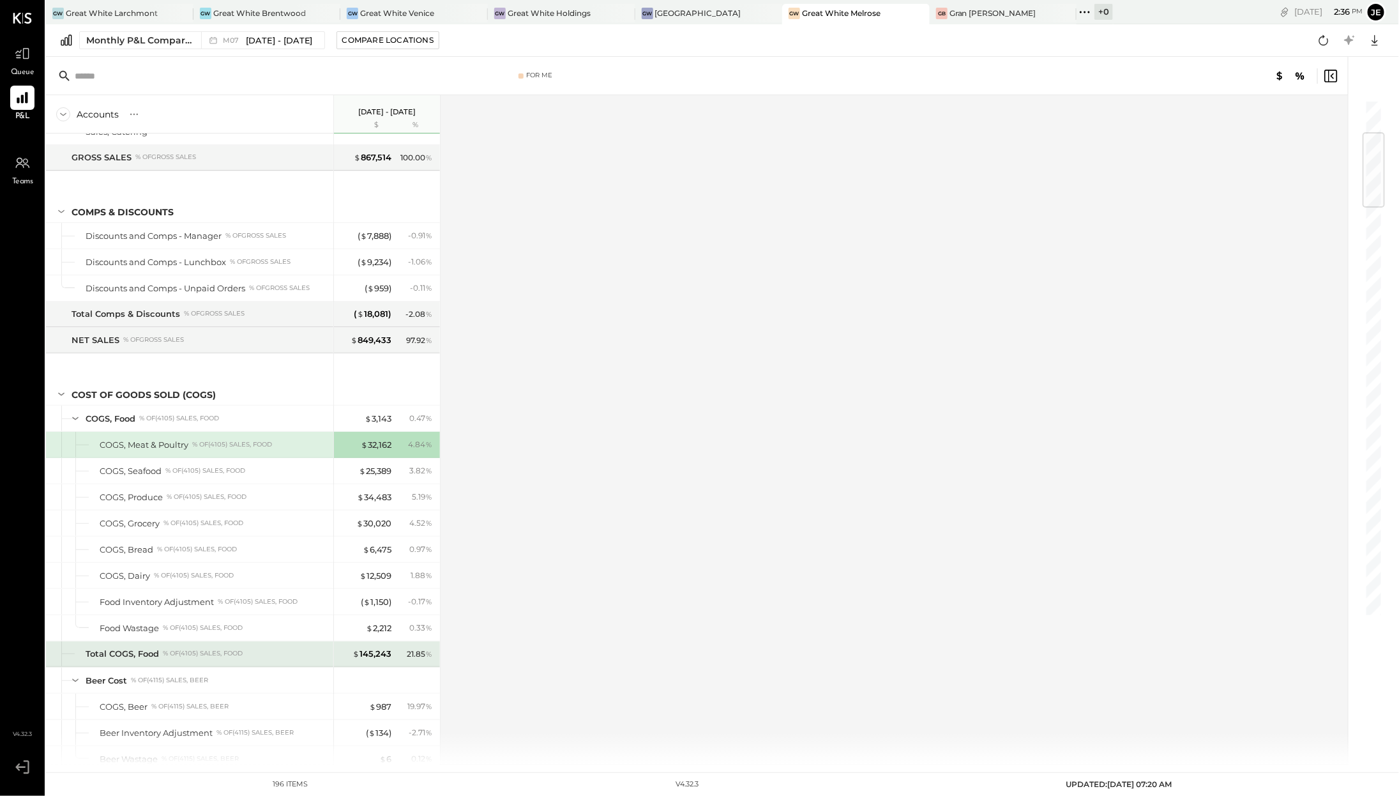
scroll to position [282, 0]
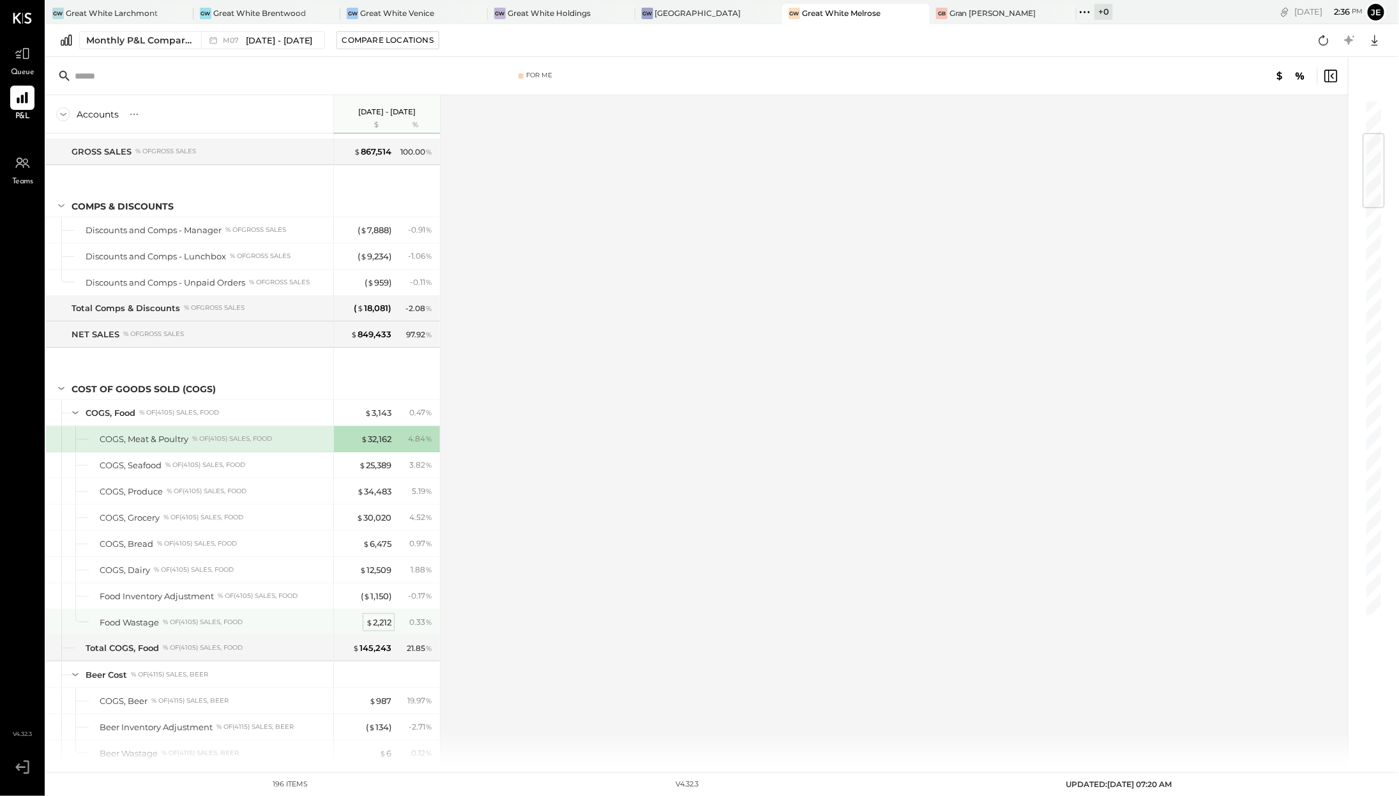
click at [379, 616] on div "$ 2,212" at bounding box center [379, 622] width 26 height 12
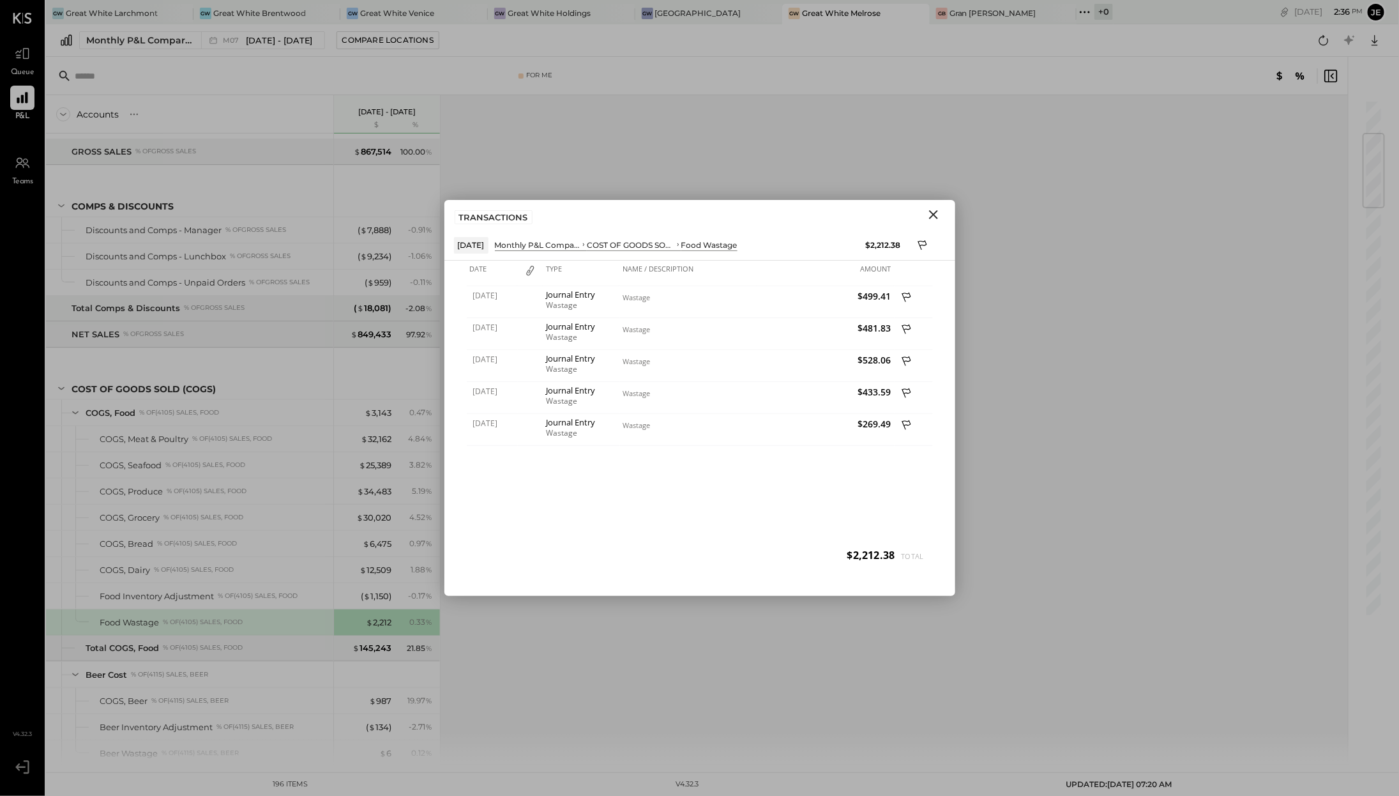
click at [934, 209] on icon "Close" at bounding box center [933, 214] width 15 height 15
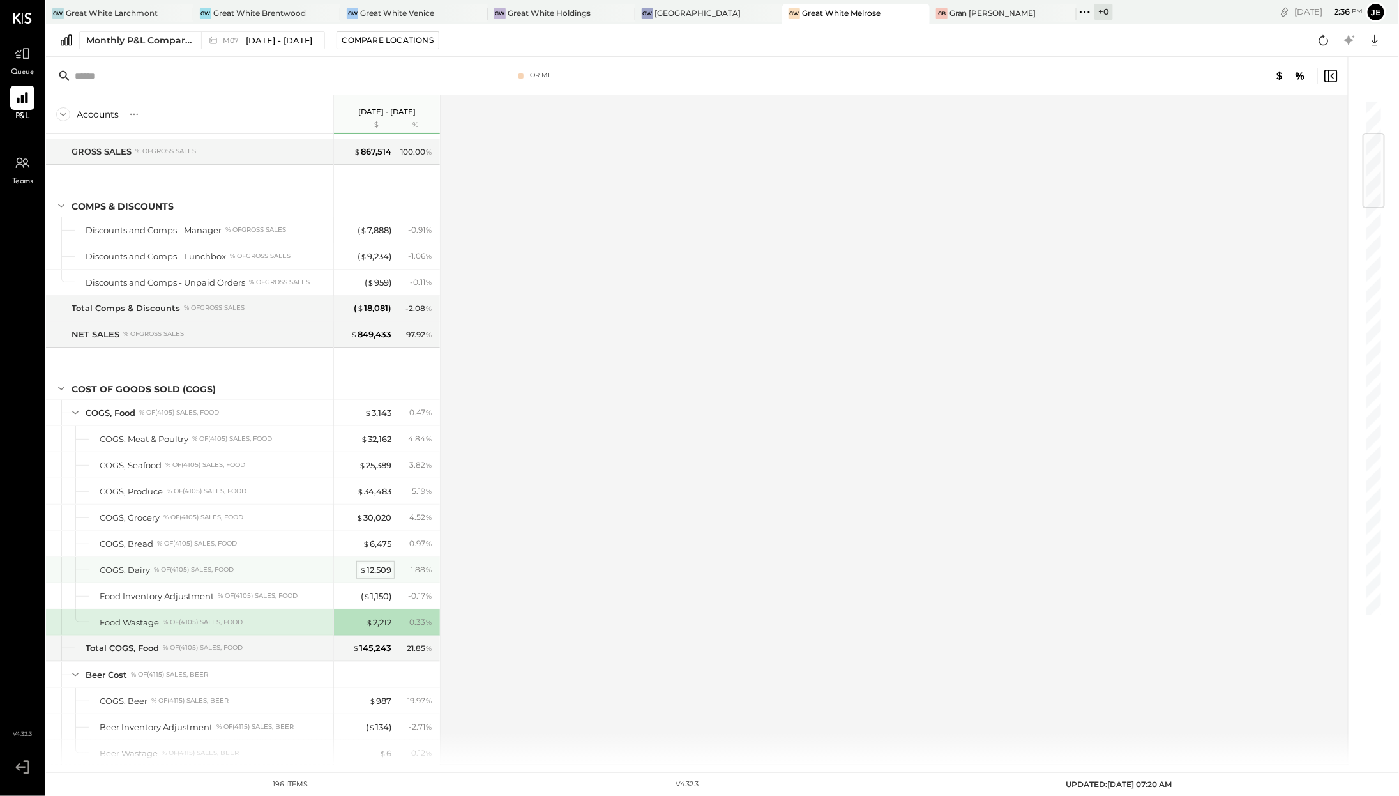
click at [384, 564] on div "$ 12,509" at bounding box center [376, 570] width 32 height 12
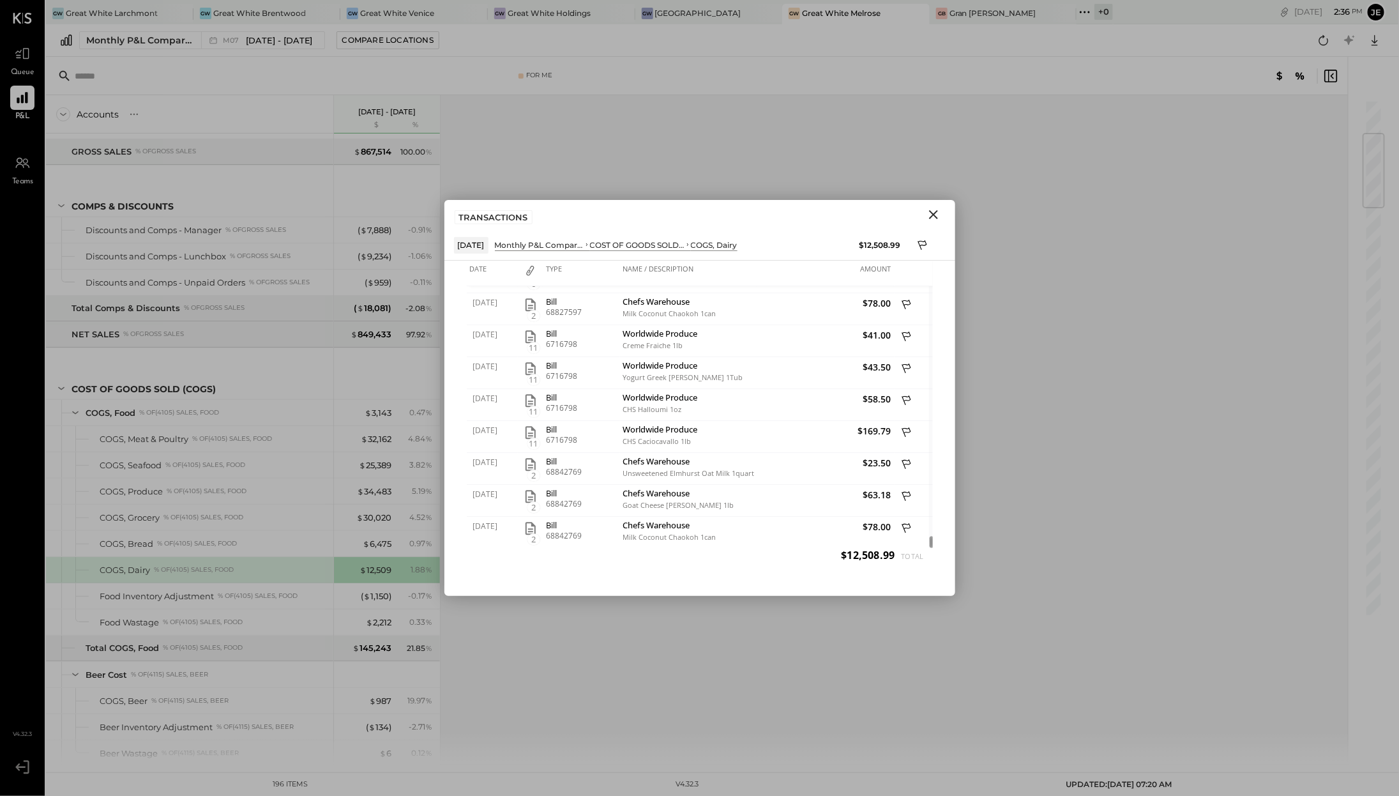
click at [943, 210] on button "Close" at bounding box center [933, 214] width 23 height 17
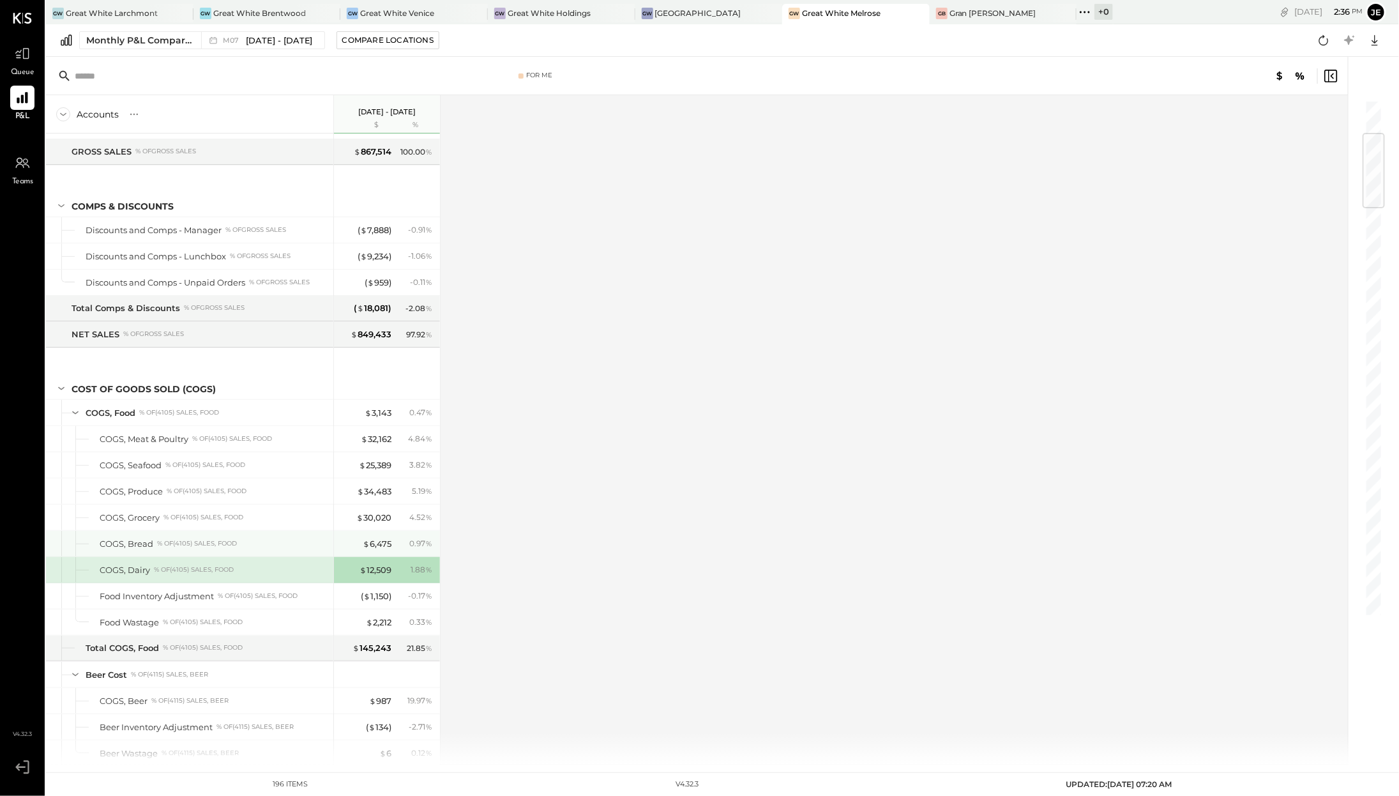
click at [376, 531] on div "$ 6,475 0.97 %" at bounding box center [388, 544] width 96 height 26
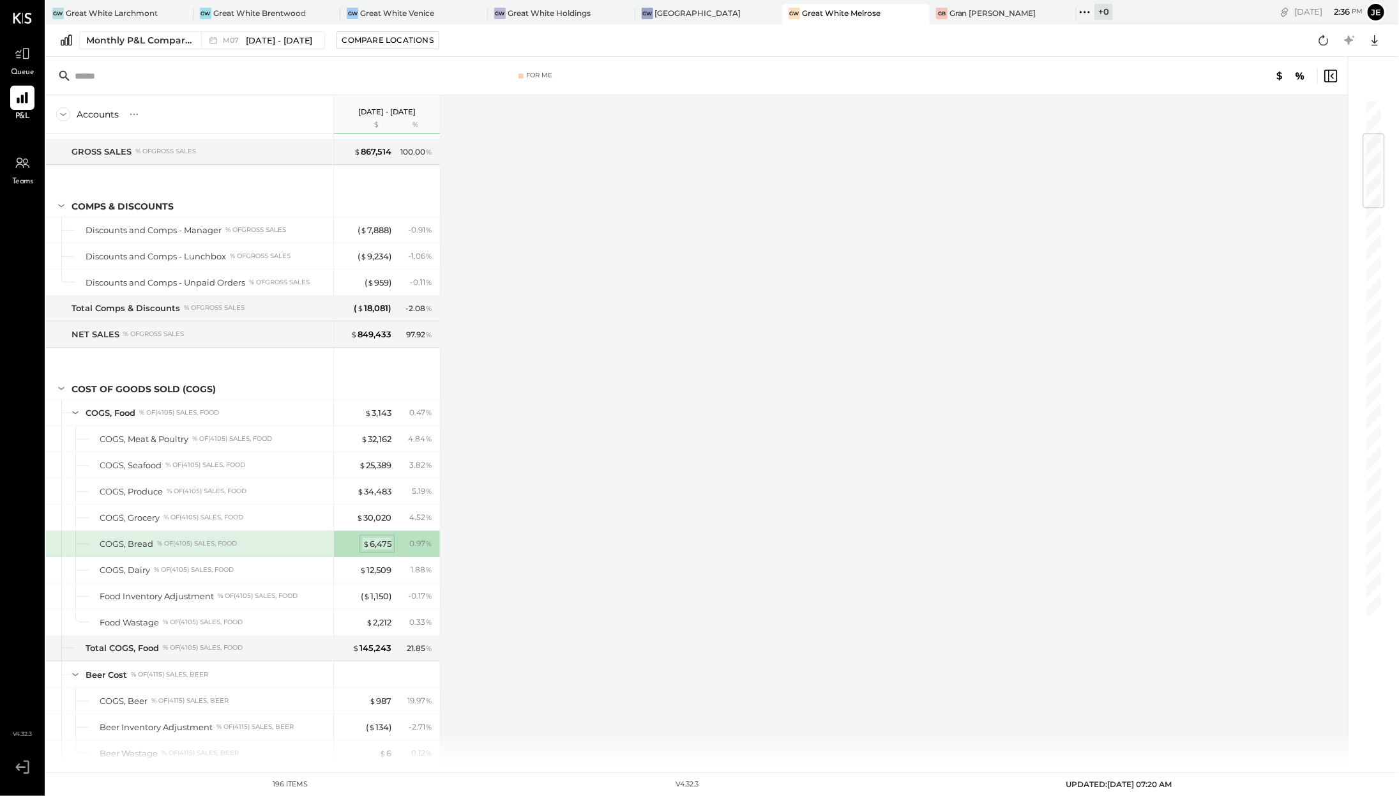
click at [376, 538] on div "$ 6,475" at bounding box center [377, 544] width 29 height 12
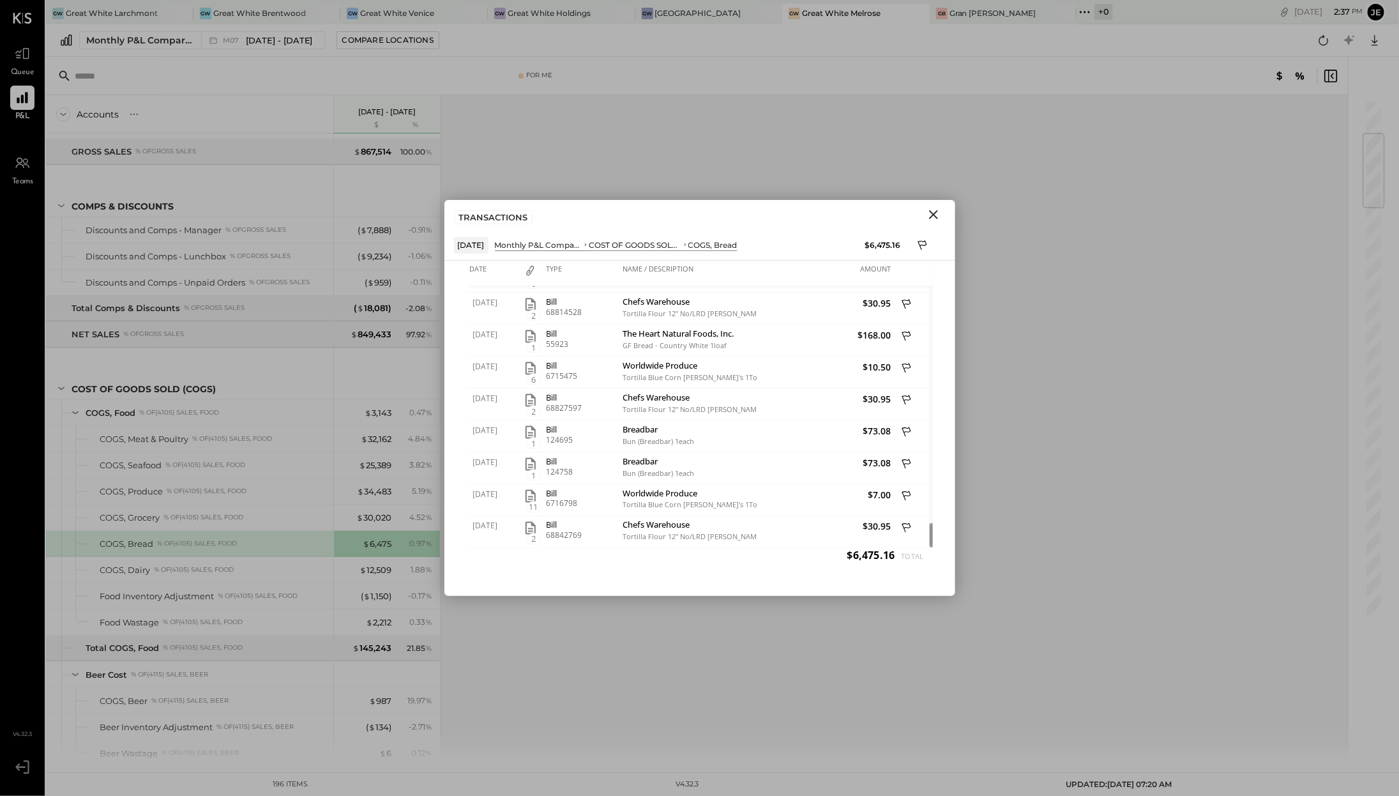
click at [942, 212] on button "Close" at bounding box center [933, 214] width 23 height 17
